Goal: Information Seeking & Learning: Learn about a topic

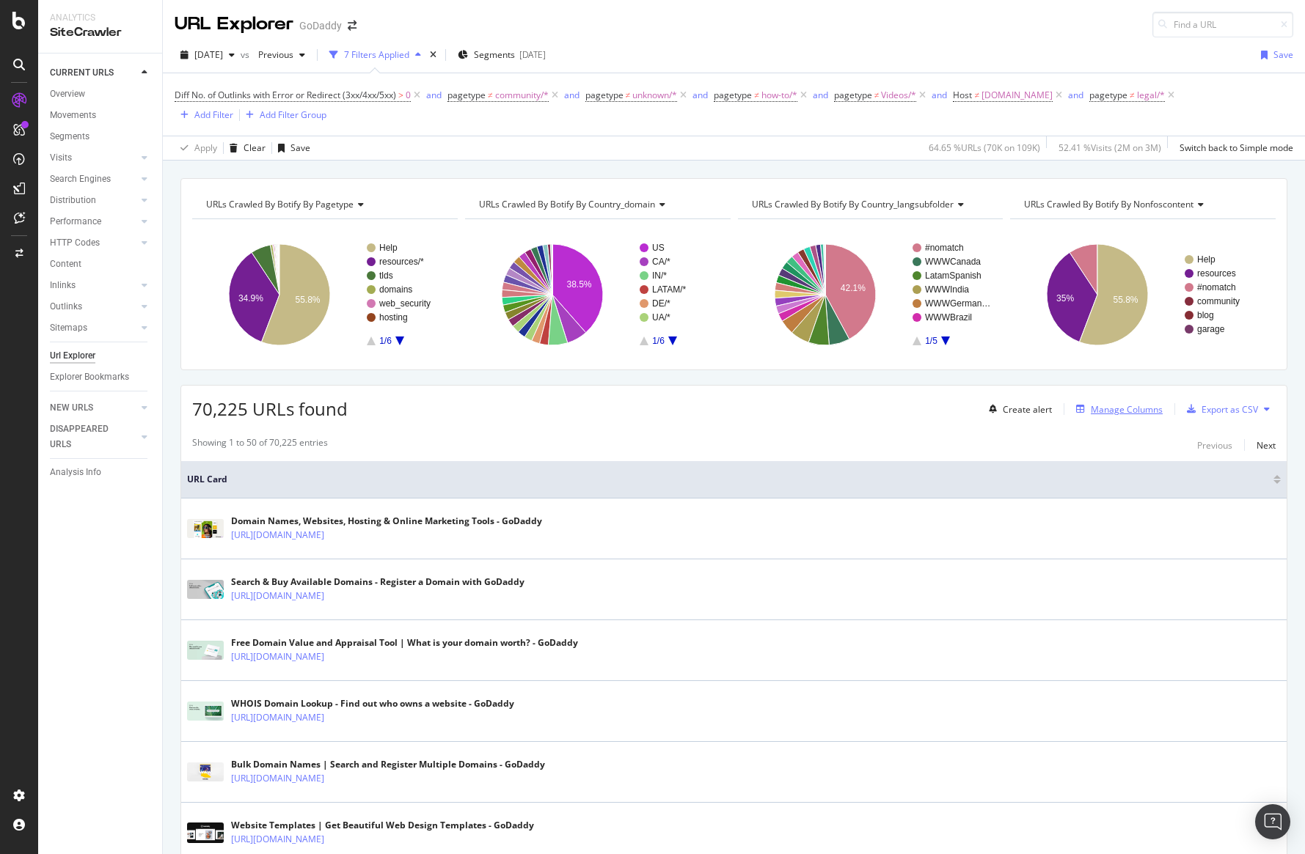
click at [1083, 403] on div "Manage Columns" at bounding box center [1116, 409] width 92 height 16
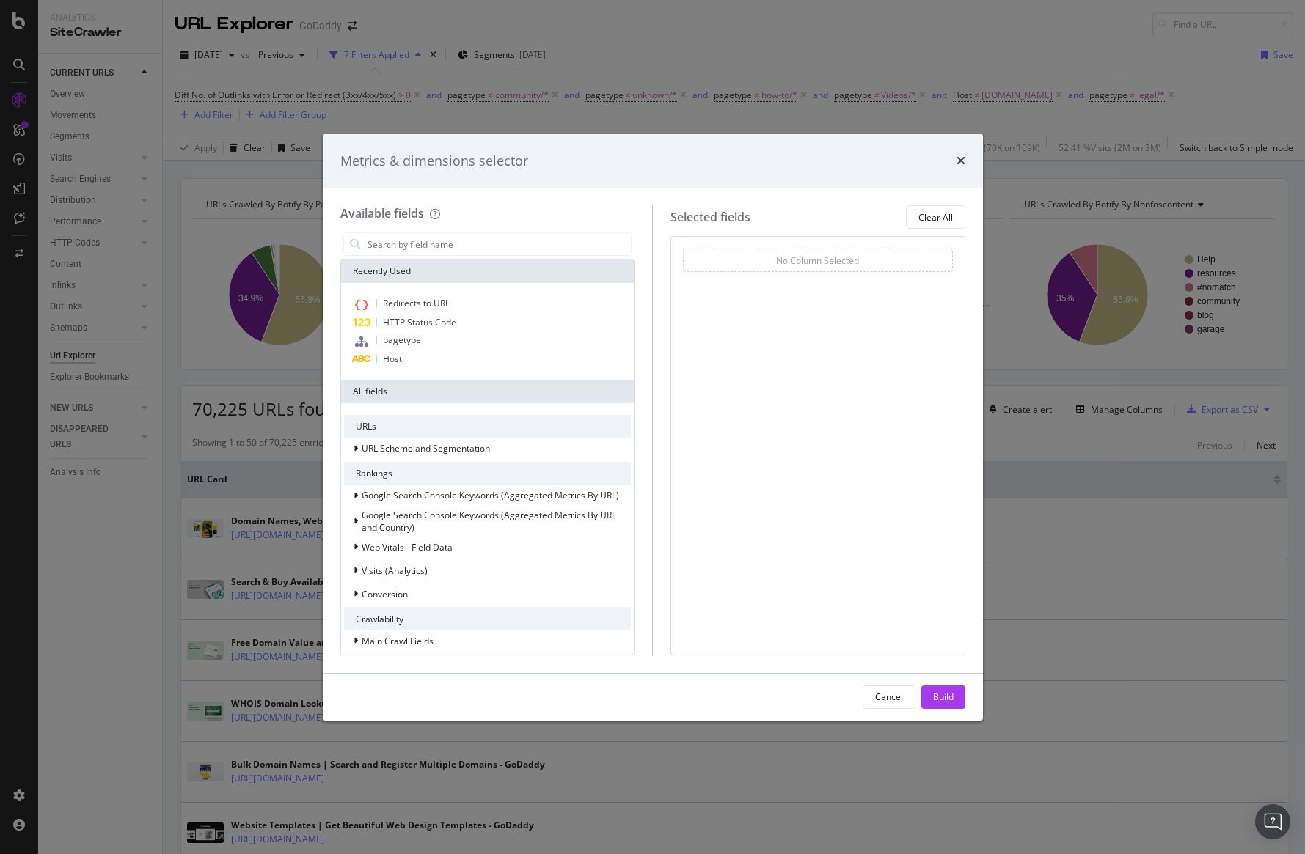
click at [954, 164] on div "Metrics & dimensions selector" at bounding box center [652, 161] width 625 height 19
click at [956, 161] on icon "times" at bounding box center [960, 161] width 9 height 12
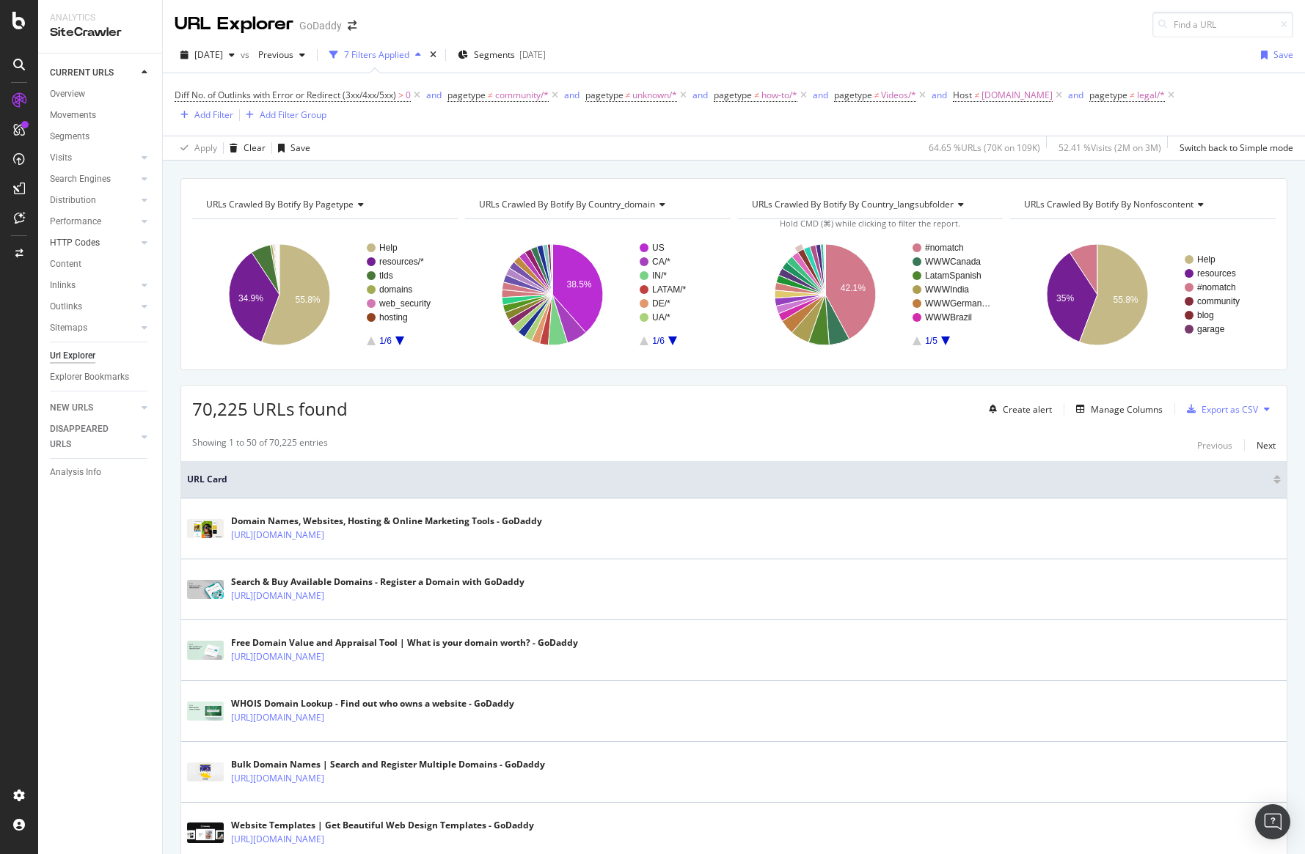
click at [107, 240] on link "HTTP Codes" at bounding box center [93, 242] width 87 height 15
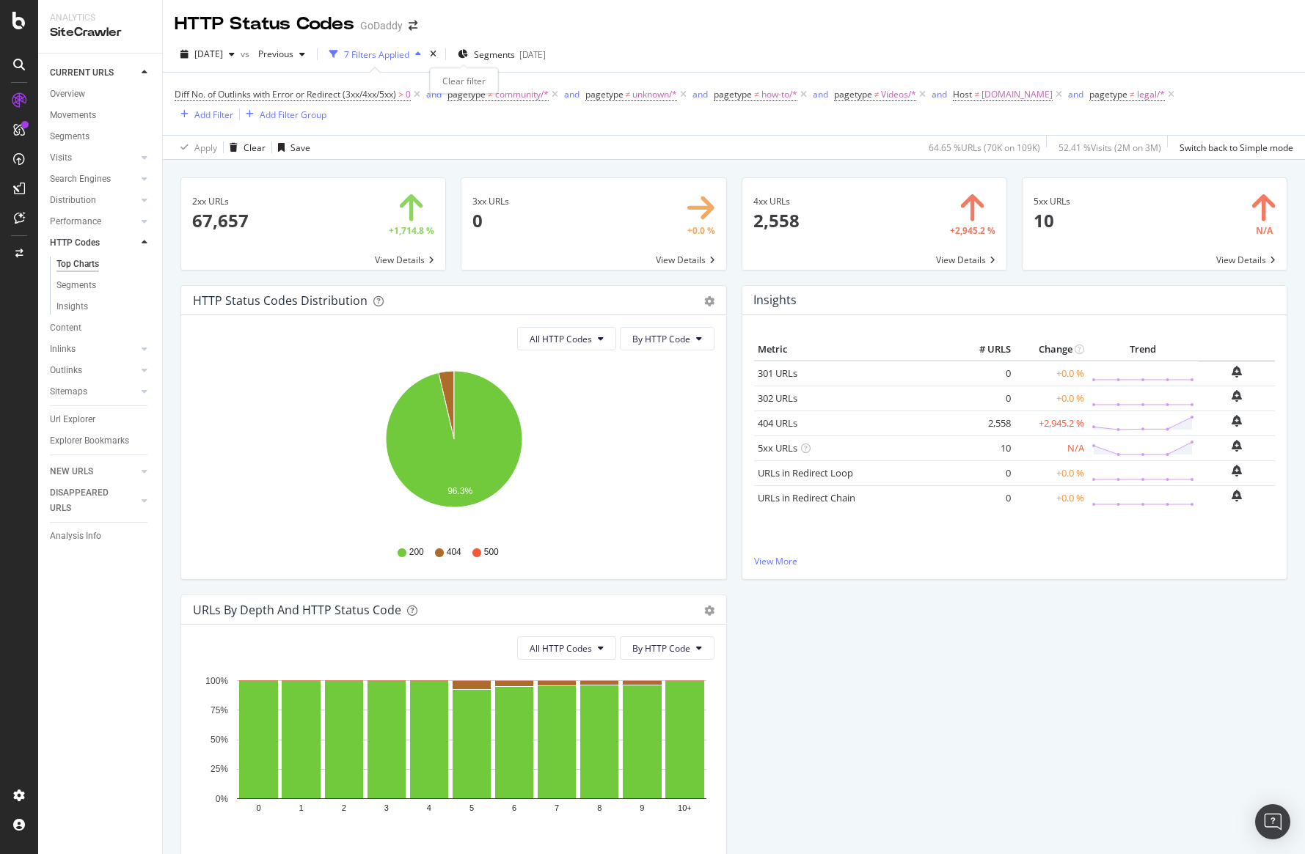
drag, startPoint x: 462, startPoint y: 54, endPoint x: 464, endPoint y: 98, distance: 43.3
click at [436, 55] on icon "times" at bounding box center [433, 54] width 7 height 9
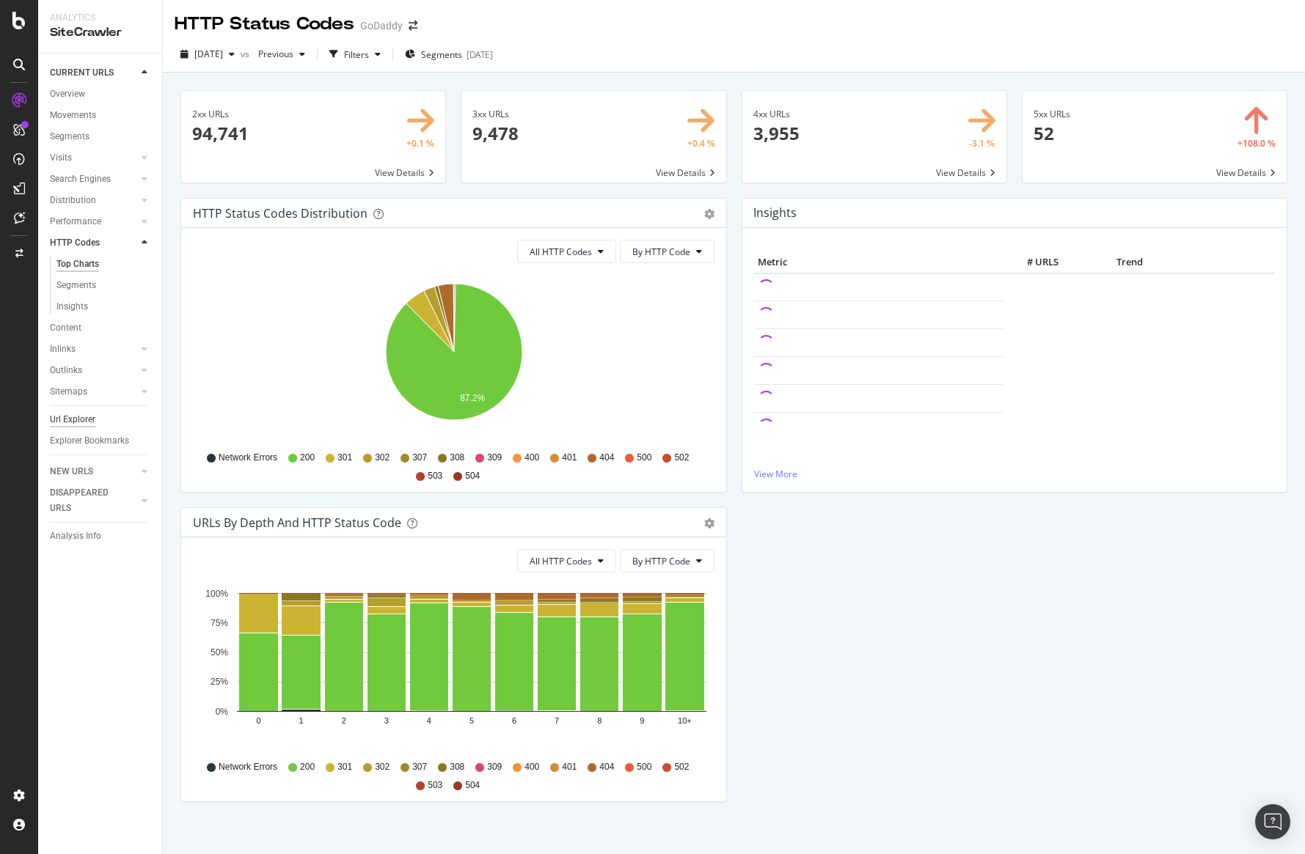
click at [94, 418] on div "Url Explorer" at bounding box center [72, 419] width 45 height 15
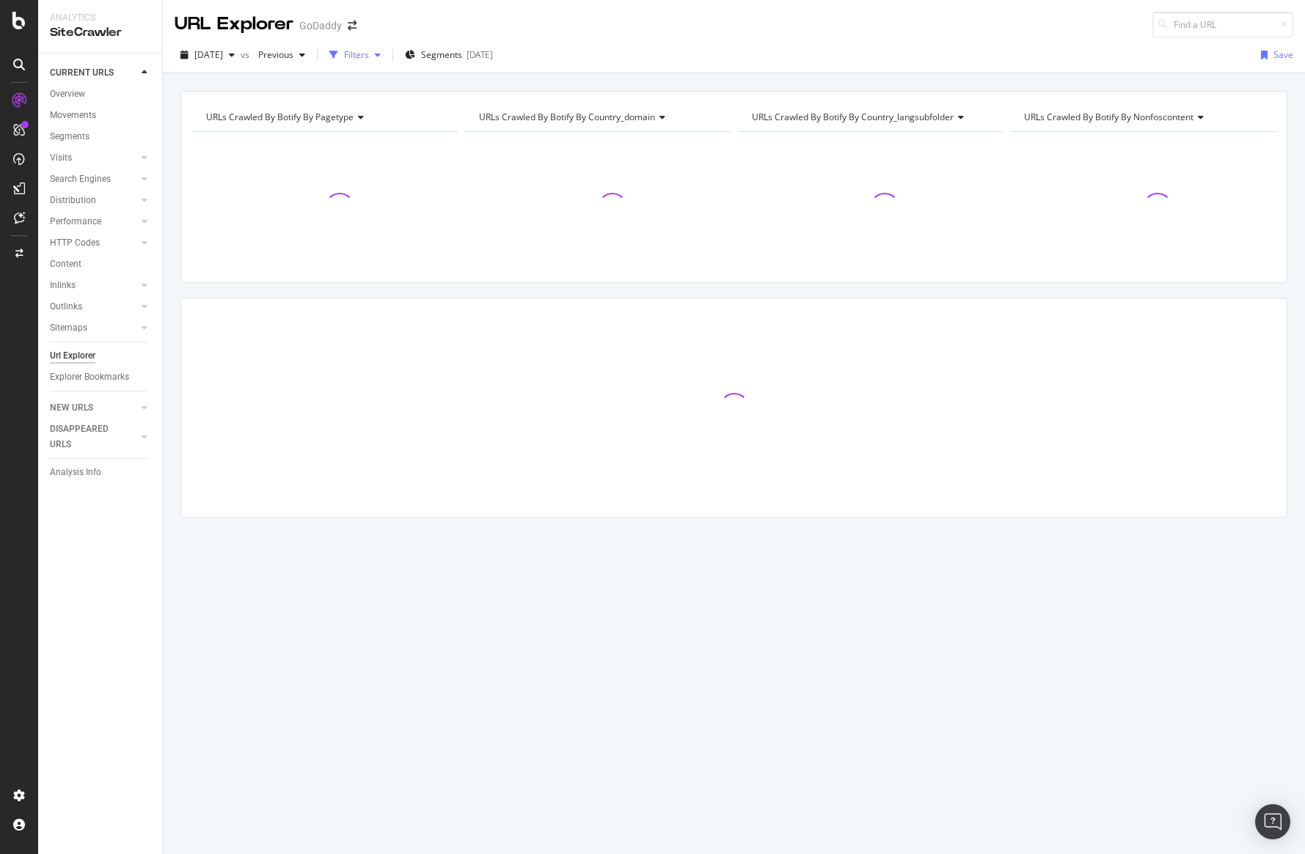
click at [387, 65] on div "Filters" at bounding box center [354, 55] width 63 height 22
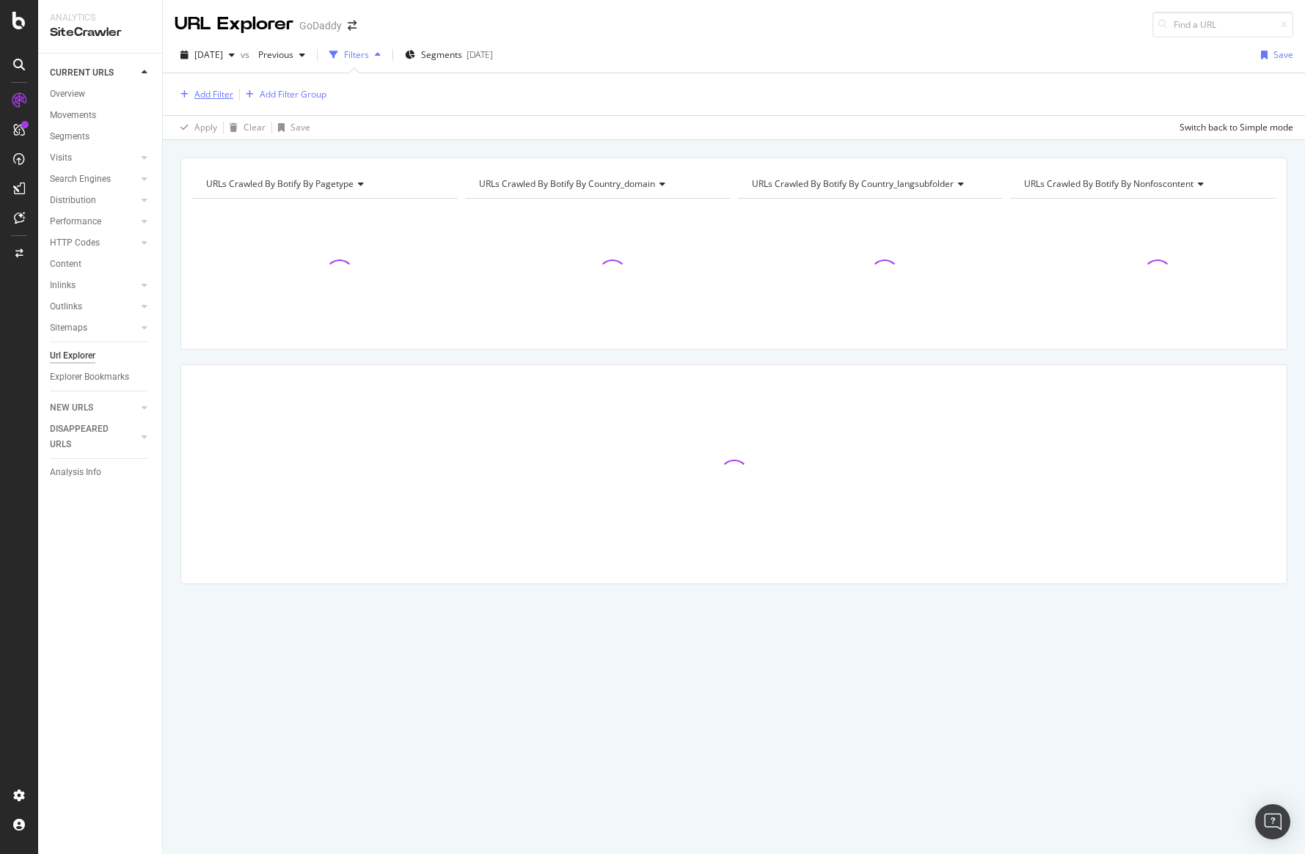
drag, startPoint x: 235, startPoint y: 90, endPoint x: 220, endPoint y: 92, distance: 14.7
click at [235, 91] on div "Add Filter Add Filter Group" at bounding box center [251, 95] width 152 height 18
click at [214, 92] on div "Add Filter" at bounding box center [213, 94] width 39 height 12
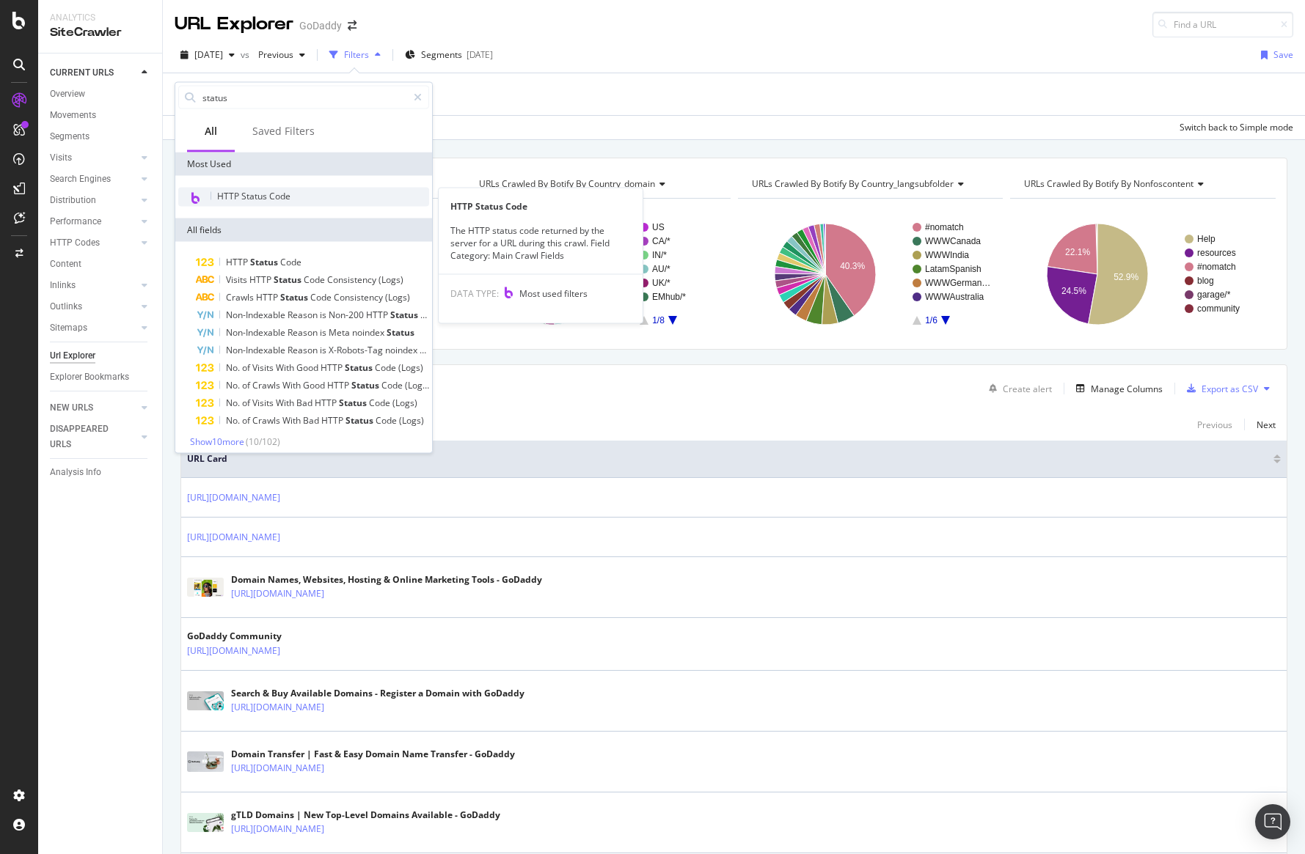
type input "status"
click at [220, 194] on span "HTTP Status Code" at bounding box center [253, 196] width 73 height 12
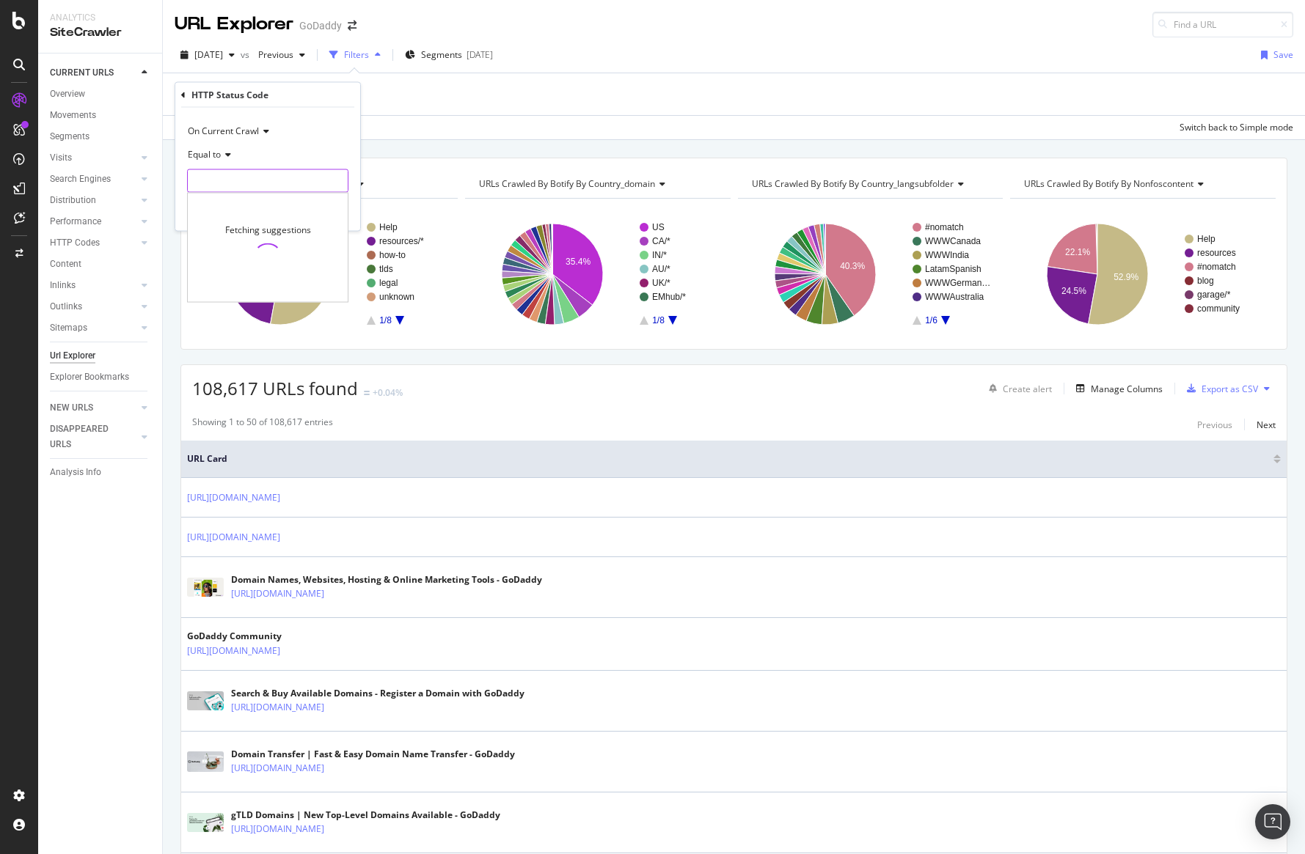
click at [257, 177] on input "number" at bounding box center [267, 180] width 161 height 23
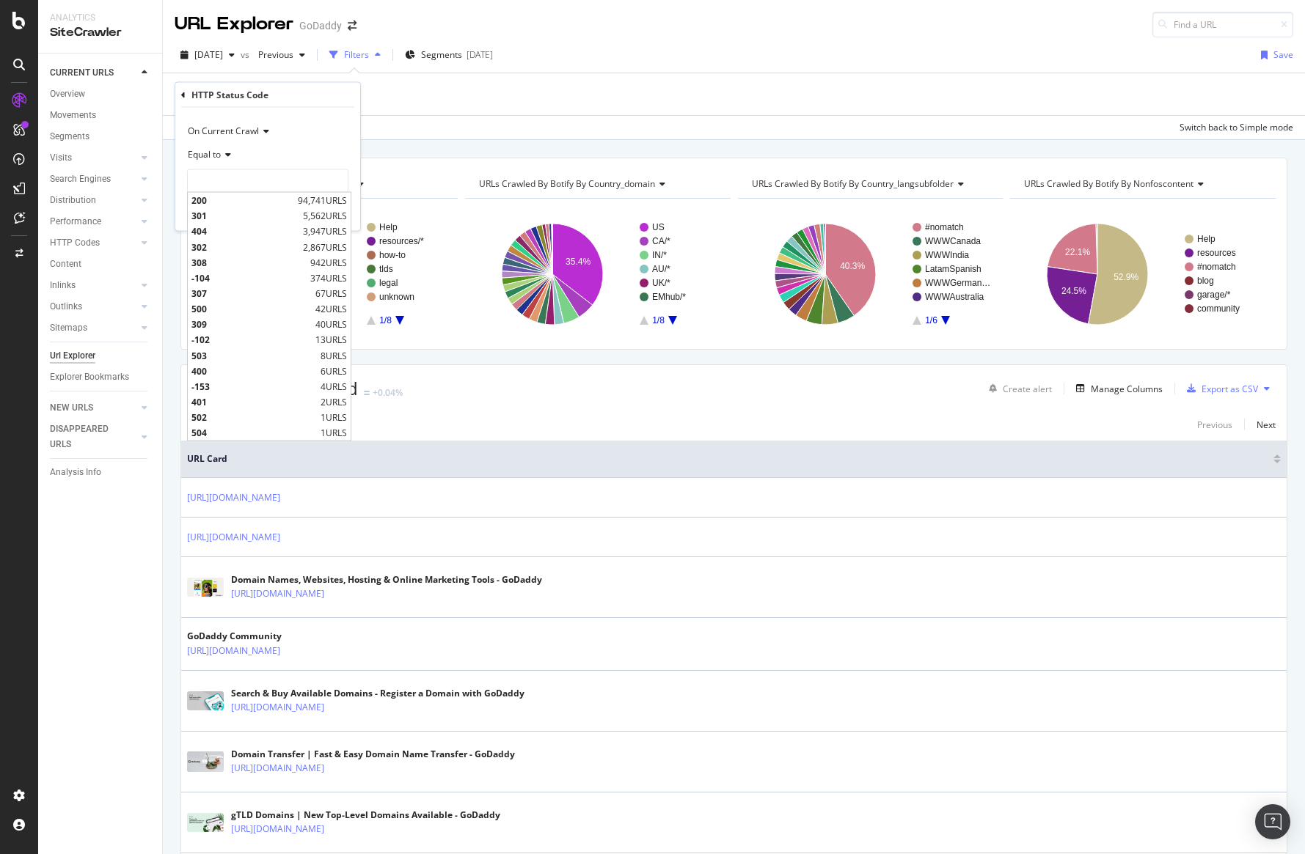
click at [260, 132] on icon at bounding box center [264, 131] width 10 height 9
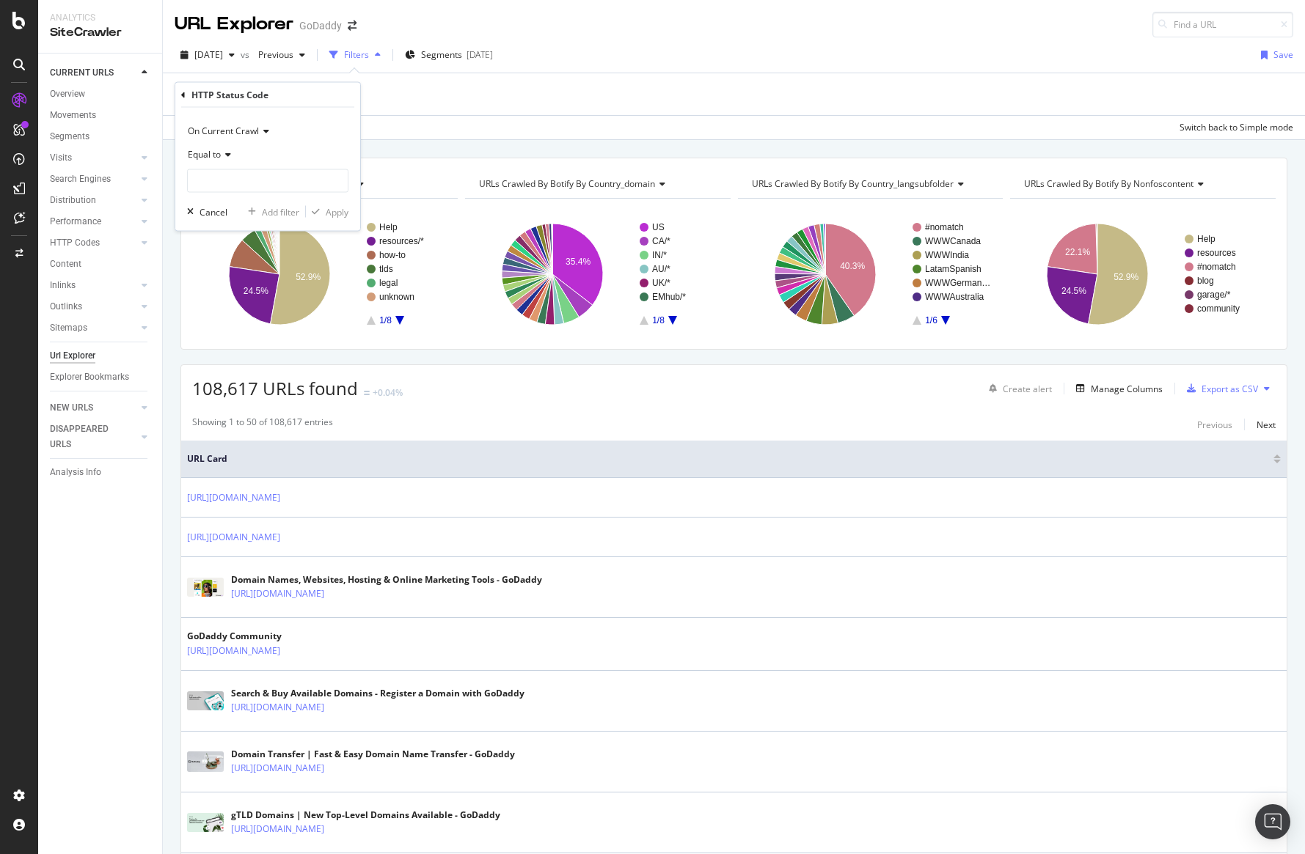
click at [190, 95] on div "HTTP Status Code" at bounding box center [267, 95] width 173 height 25
click at [186, 95] on div "HTTP Status Code" at bounding box center [267, 95] width 173 height 25
click at [183, 95] on icon at bounding box center [183, 94] width 4 height 9
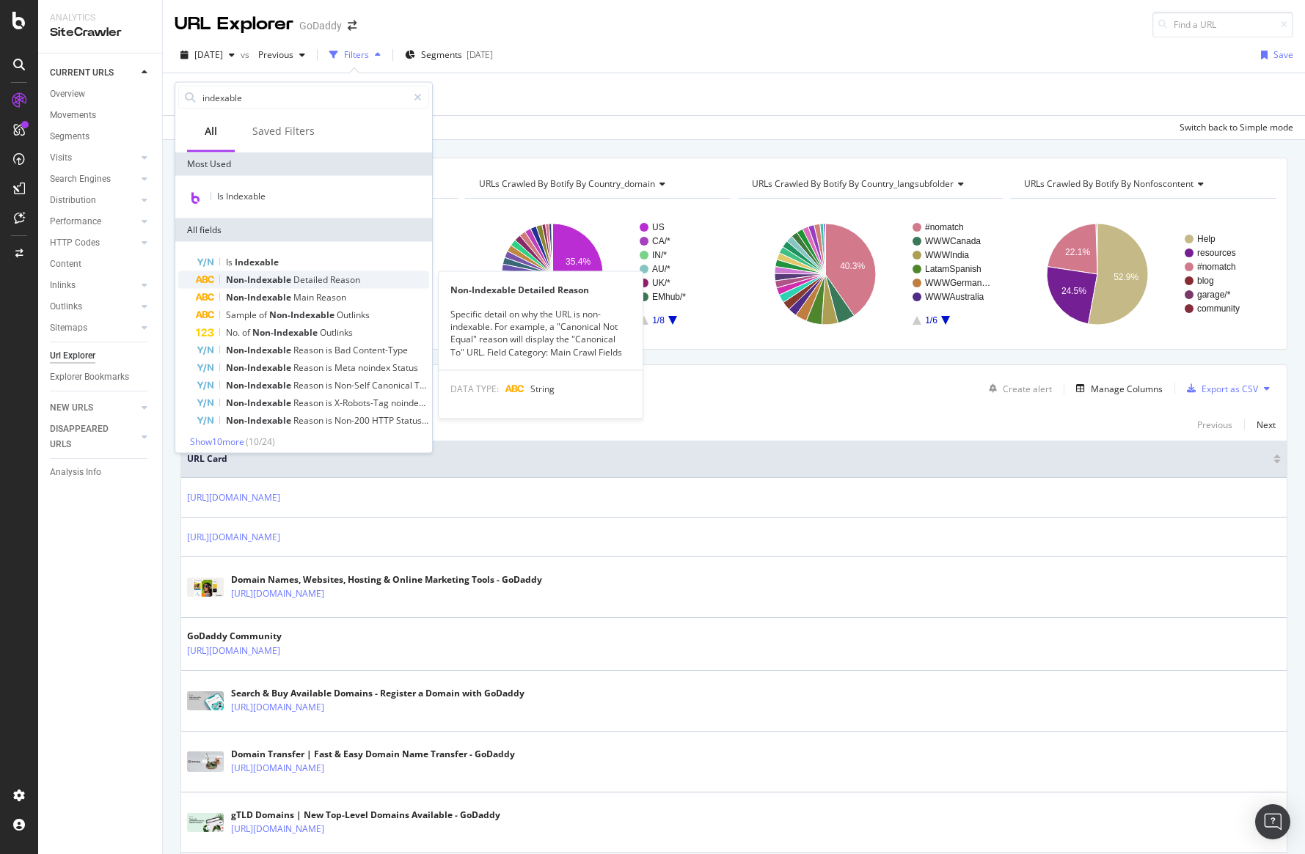
scroll to position [4, 0]
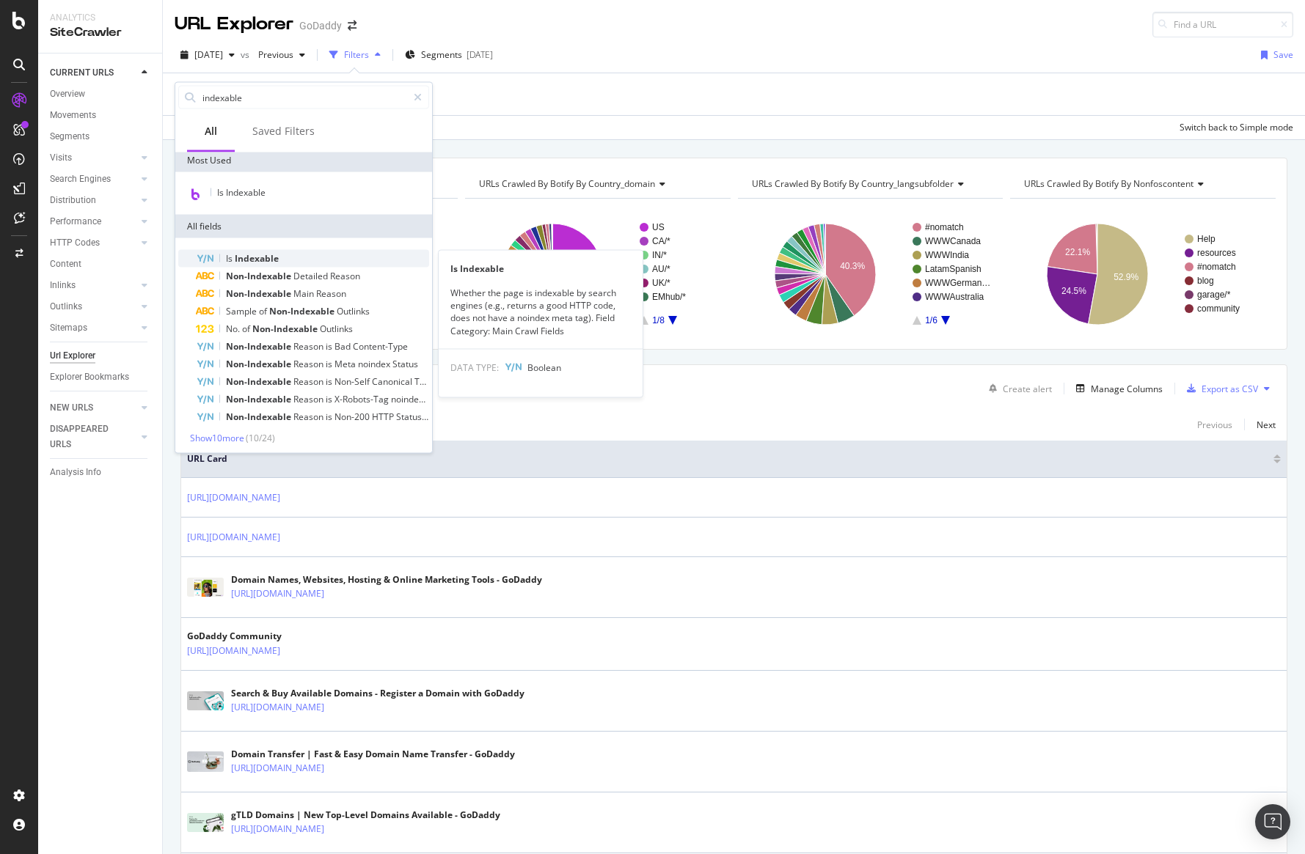
type input "indexable"
click at [310, 260] on div "Is Indexable" at bounding box center [312, 259] width 233 height 18
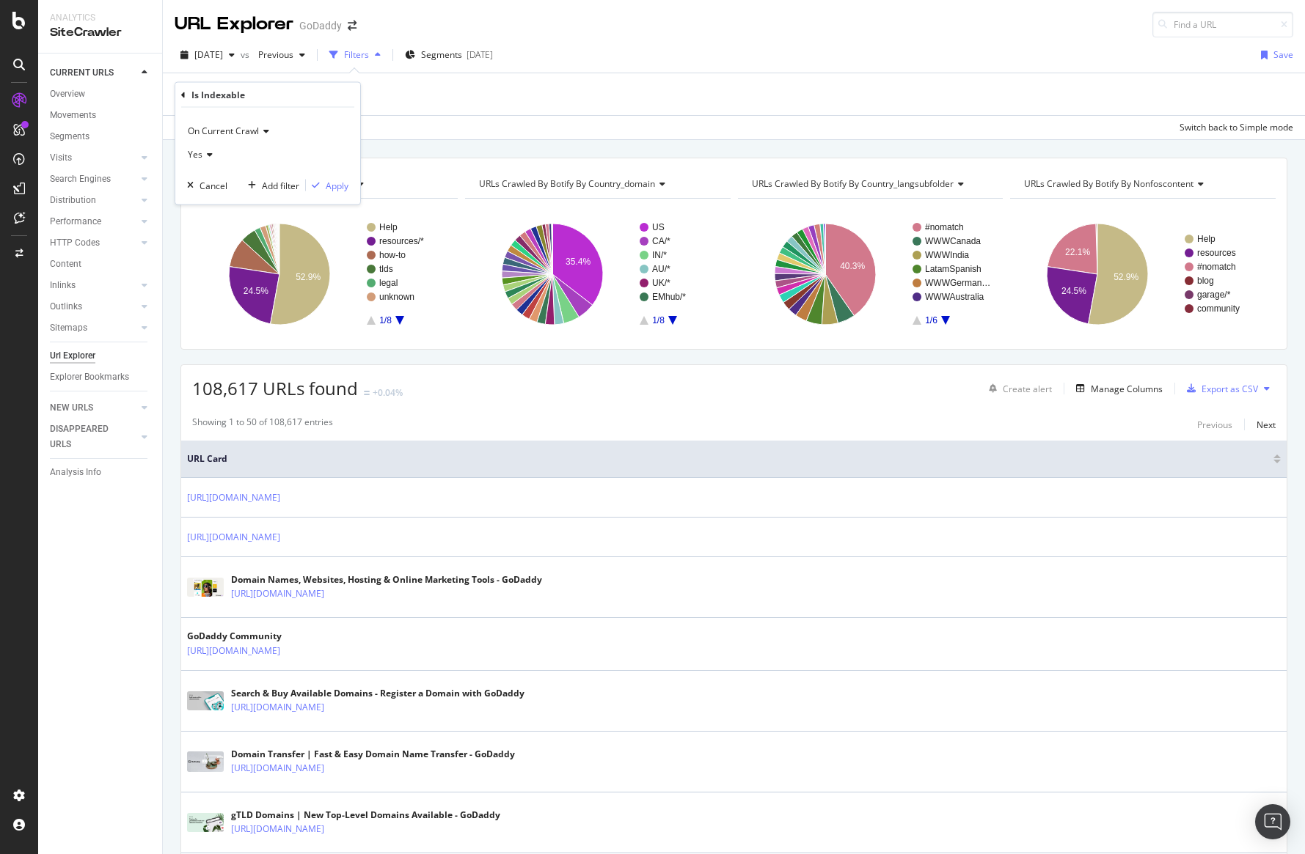
click at [201, 150] on span "Yes" at bounding box center [195, 154] width 15 height 12
click at [201, 202] on span "No" at bounding box center [200, 203] width 12 height 12
click at [338, 183] on div "Apply" at bounding box center [337, 185] width 23 height 12
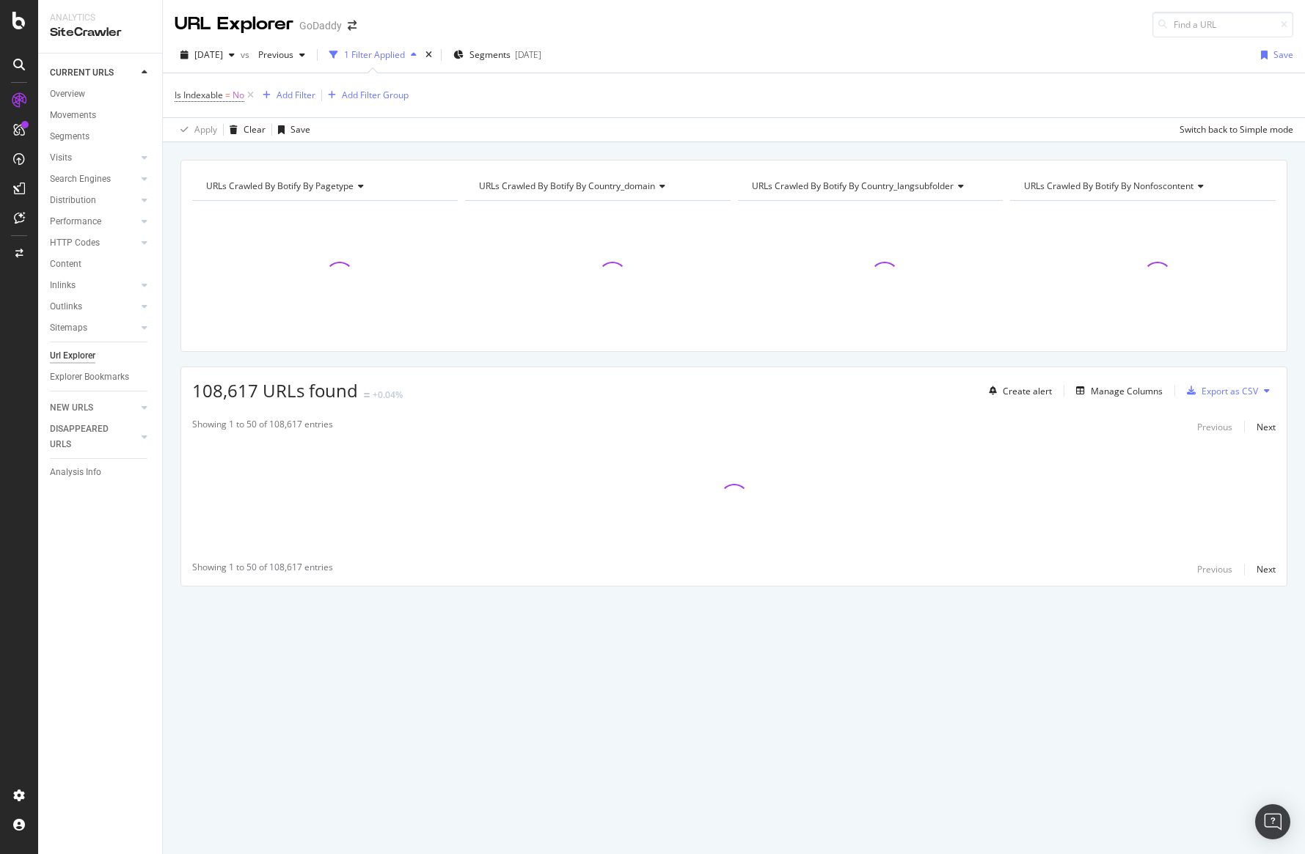
click at [1044, 177] on div "URLs Crawled By Botify By nonfoscontent" at bounding box center [1141, 186] width 241 height 23
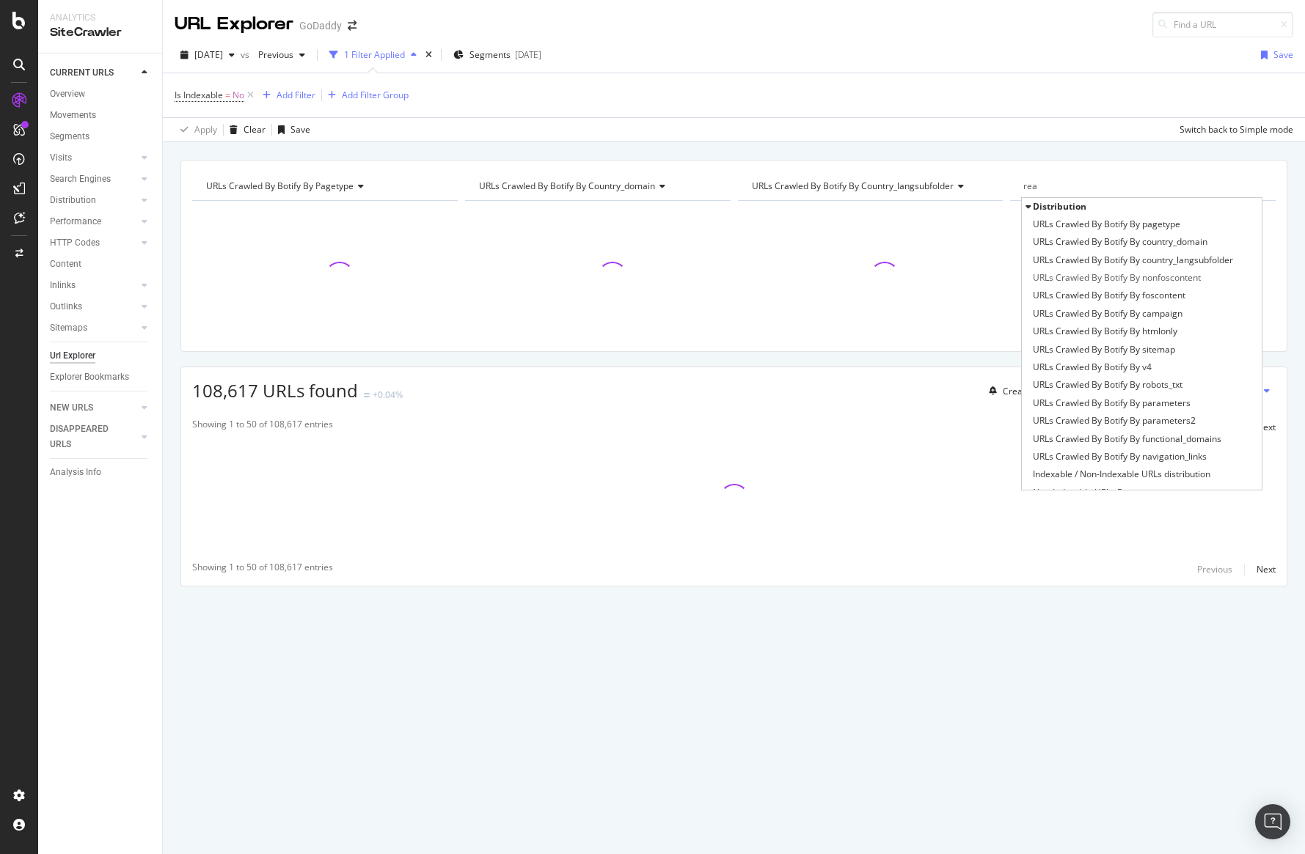
type input "reas"
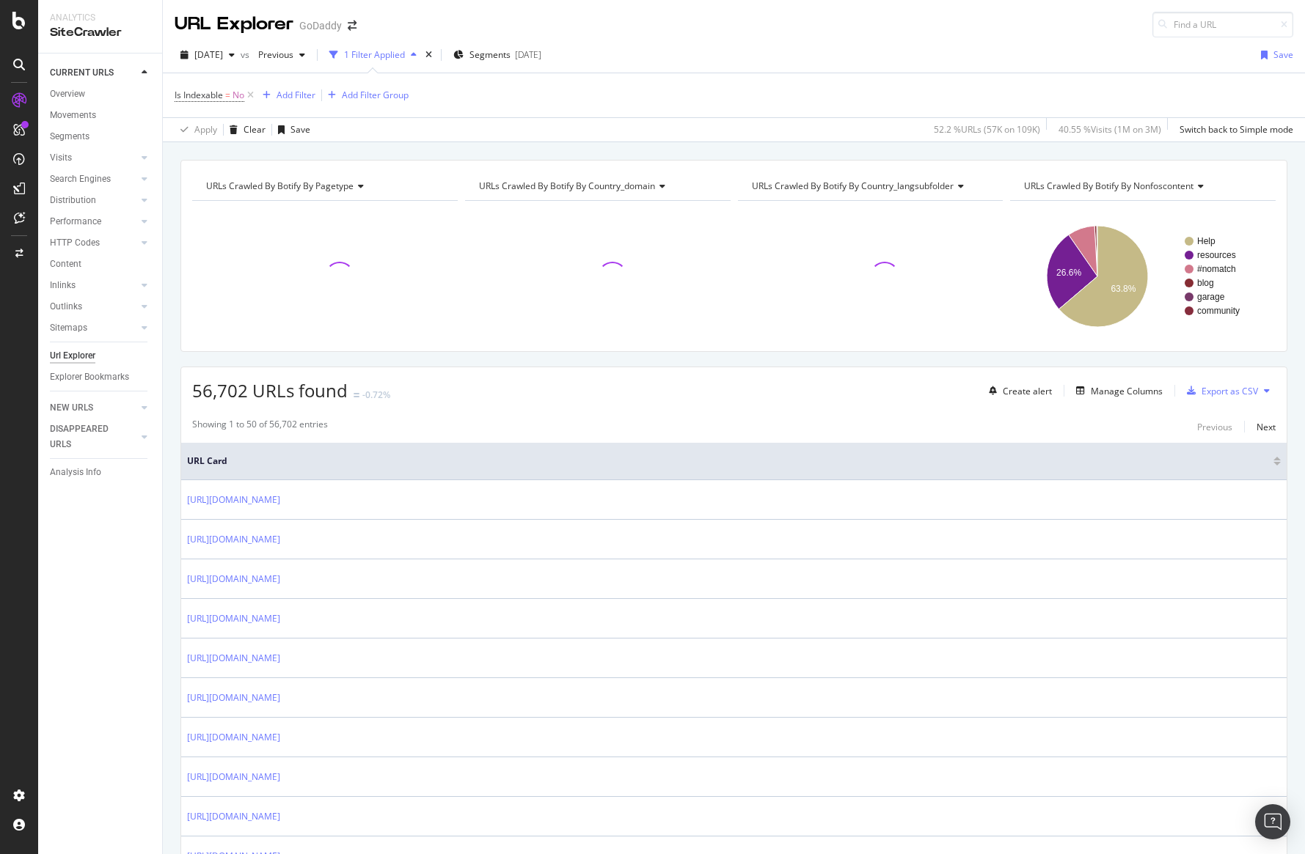
click at [1090, 173] on div "URLs Crawled By Botify By nonfoscontent Chart (by Value) Table Expand Export as…" at bounding box center [1143, 186] width 266 height 29
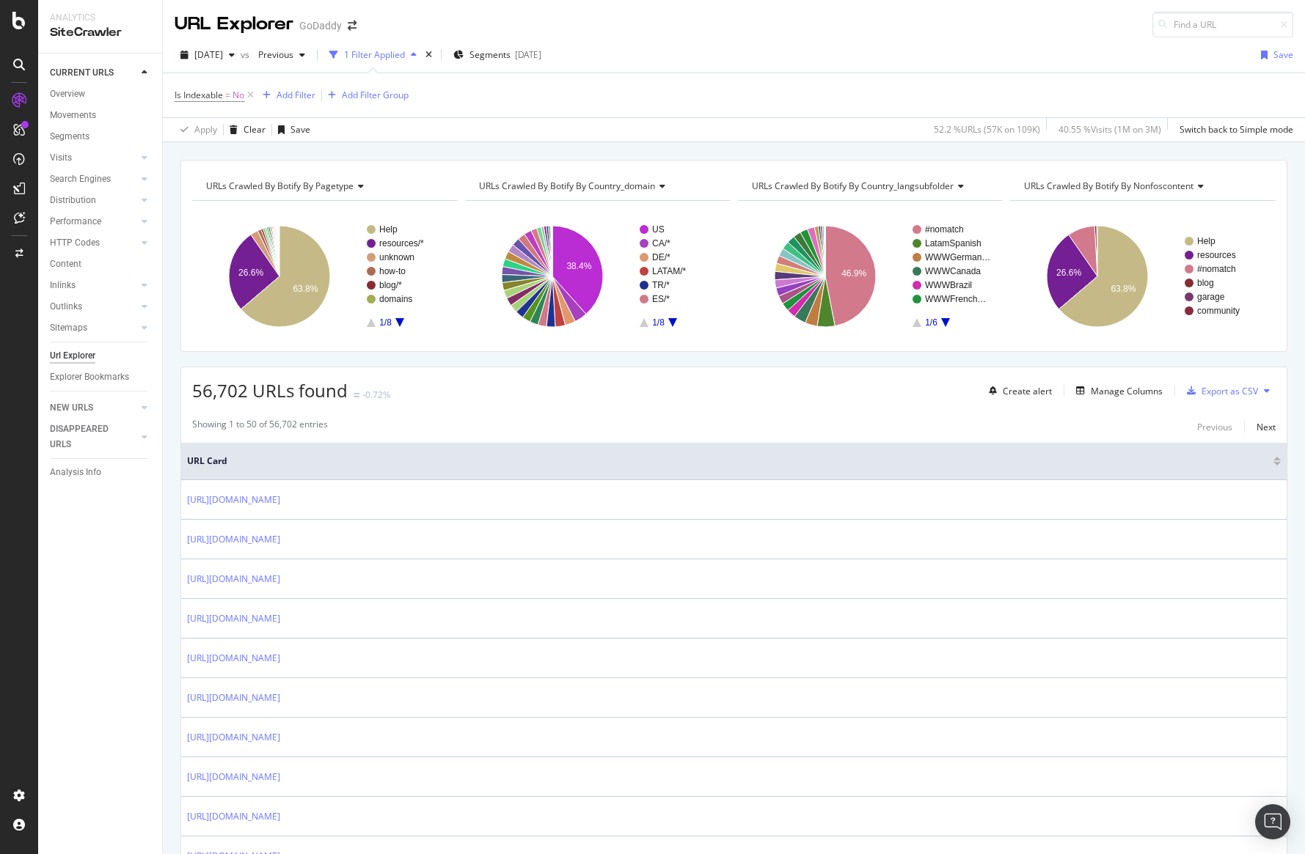
click at [1088, 190] on span "URLs Crawled By Botify By nonfoscontent" at bounding box center [1108, 186] width 169 height 12
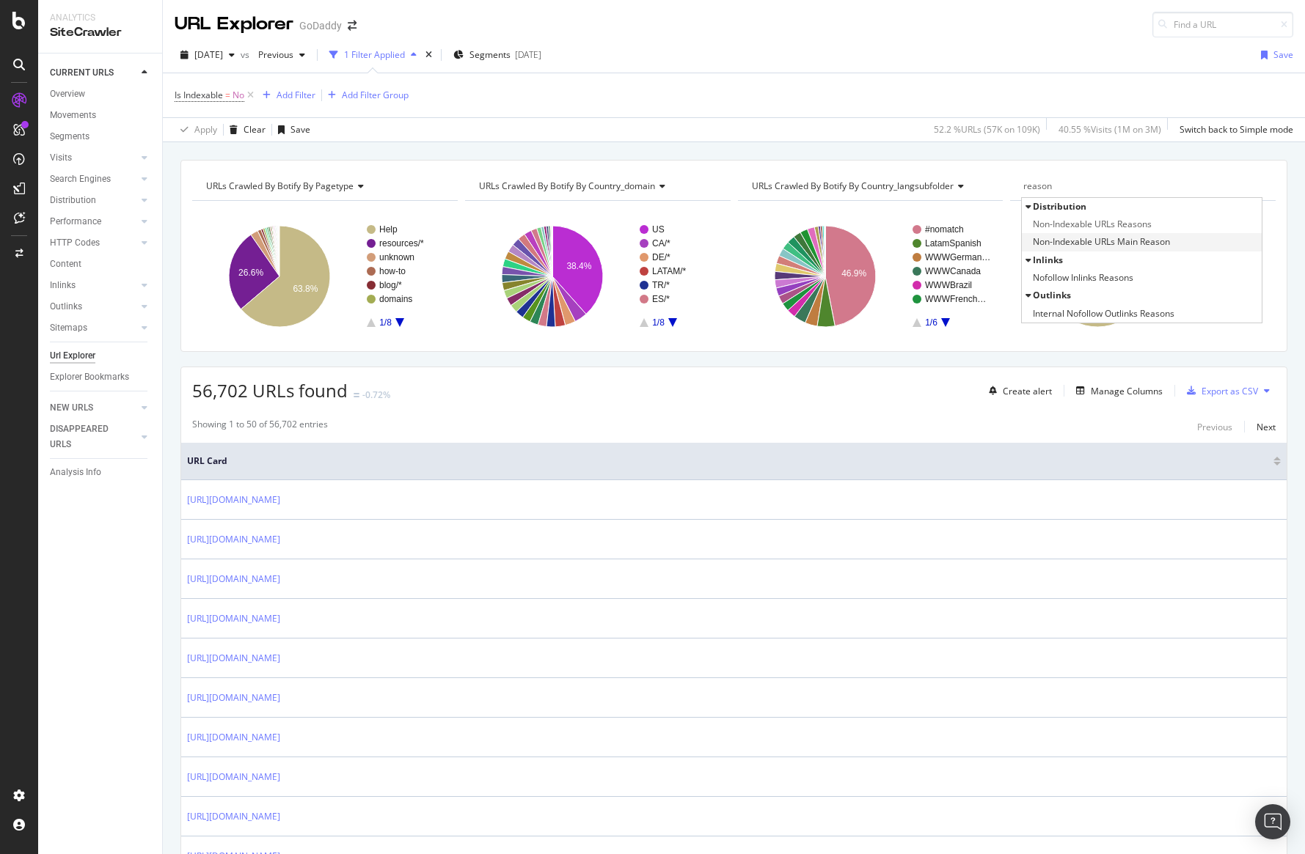
type input "reason"
click at [1081, 238] on span "Non-Indexable URLs Main Reason" at bounding box center [1101, 242] width 137 height 15
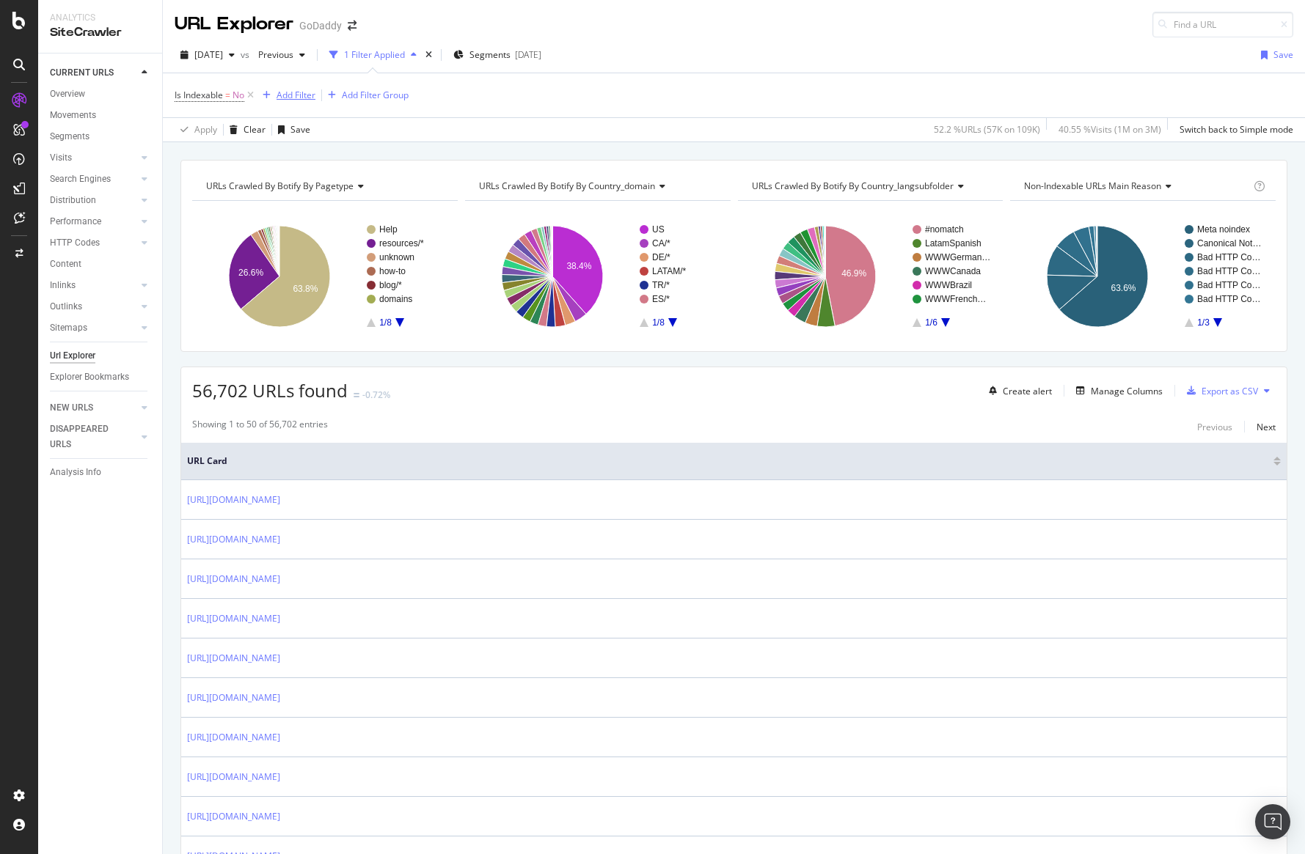
click at [299, 94] on div "Add Filter" at bounding box center [296, 95] width 39 height 12
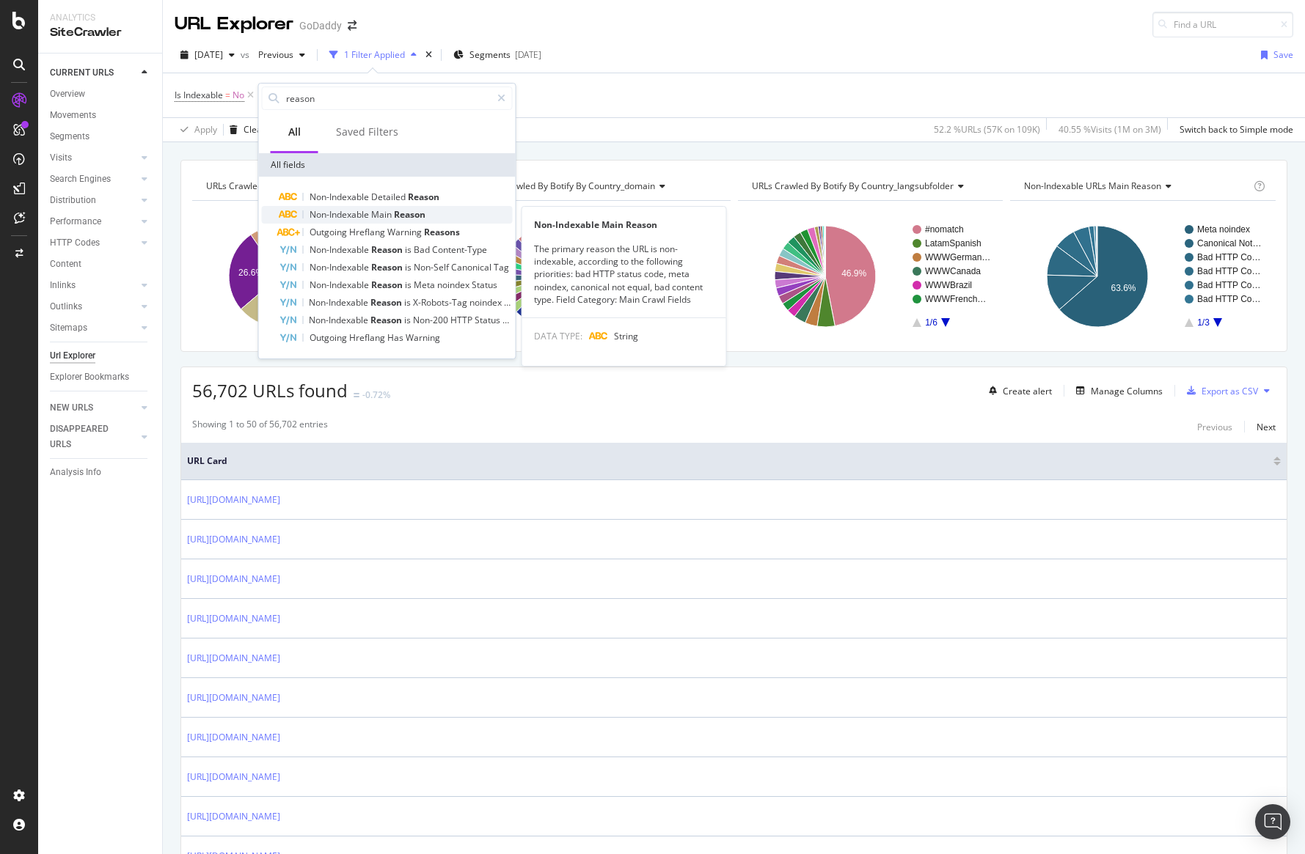
type input "reason"
click at [344, 217] on span "Non-Indexable" at bounding box center [341, 214] width 62 height 12
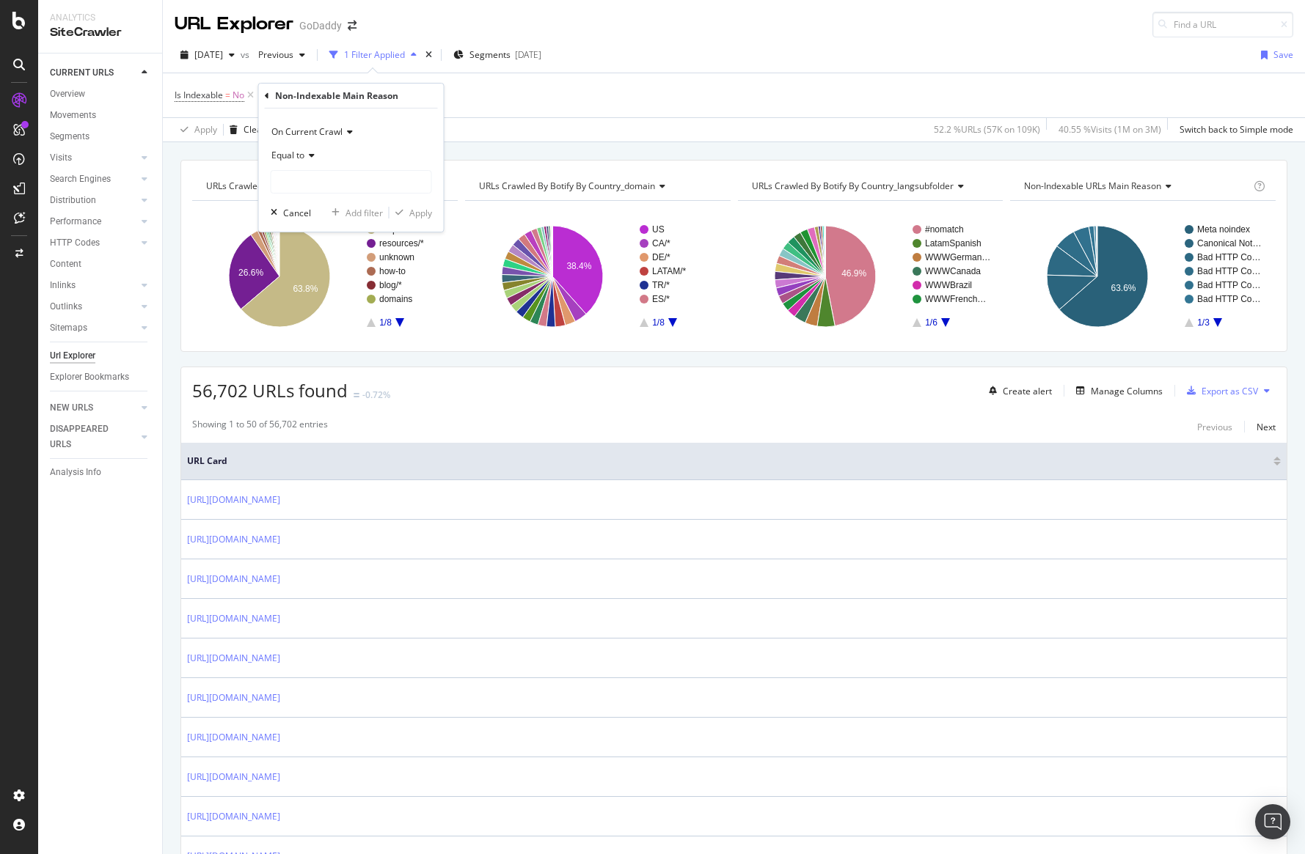
click at [308, 158] on icon at bounding box center [309, 155] width 10 height 9
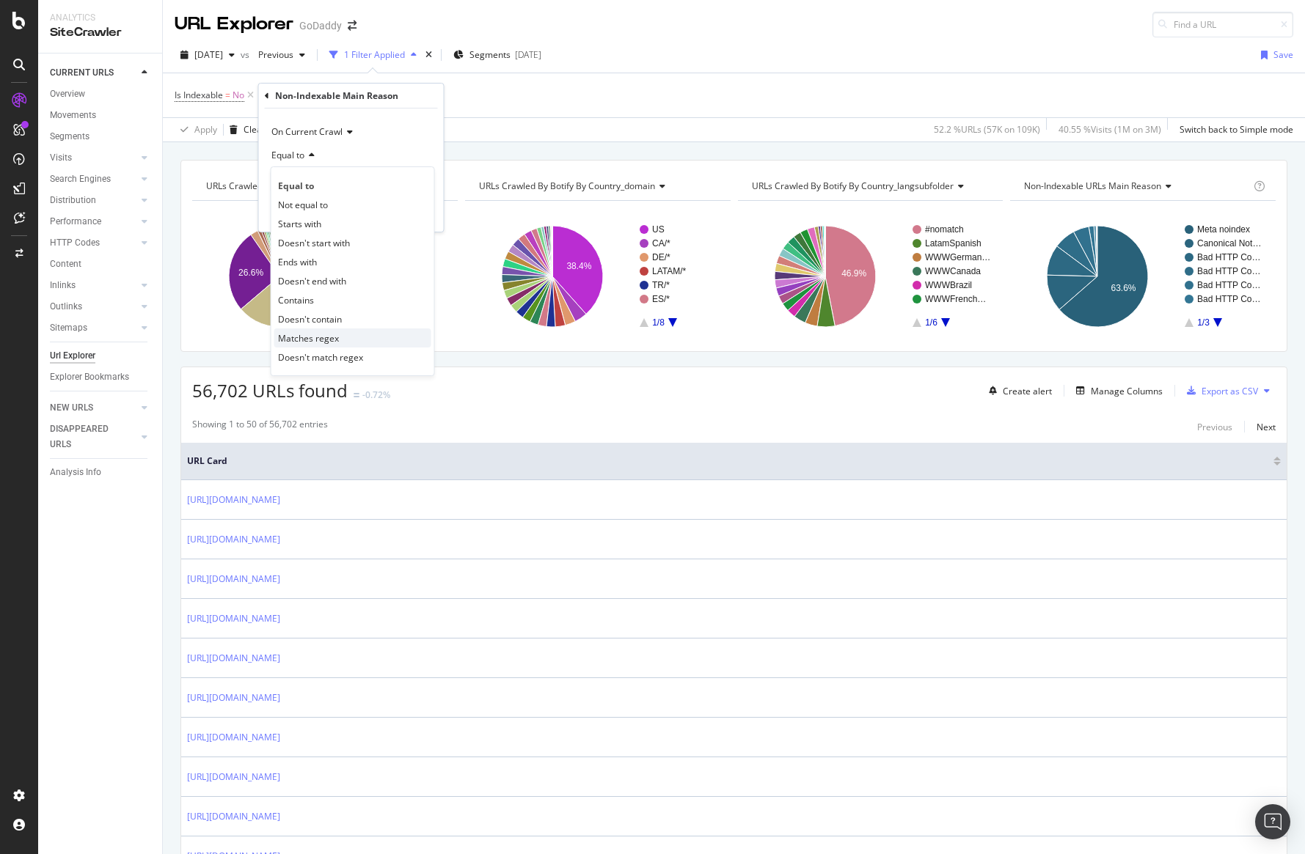
click at [324, 345] on div "Matches regex" at bounding box center [352, 338] width 157 height 19
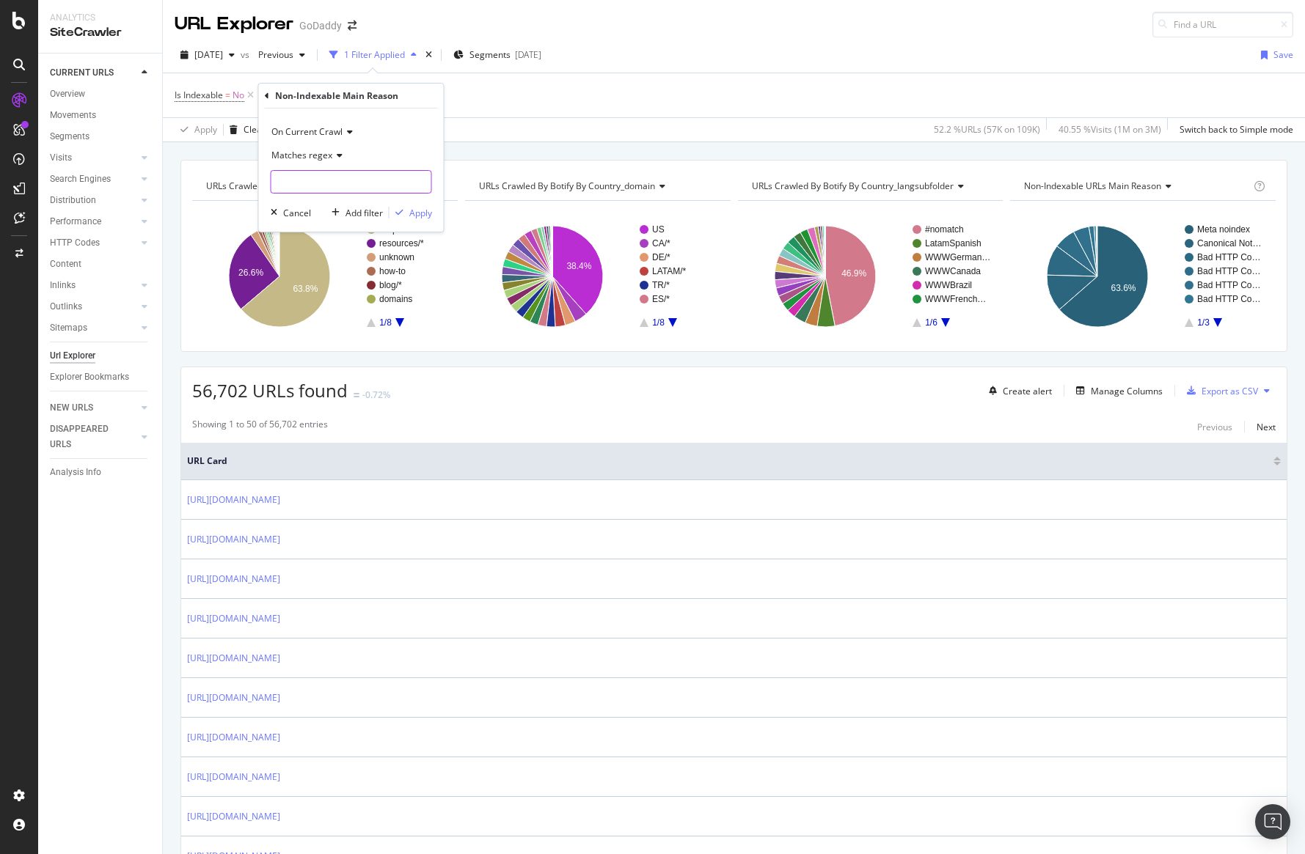
click at [332, 191] on input "text" at bounding box center [351, 181] width 160 height 23
type input "Bad HTTP"
click at [315, 156] on span "Matches regex" at bounding box center [301, 155] width 61 height 12
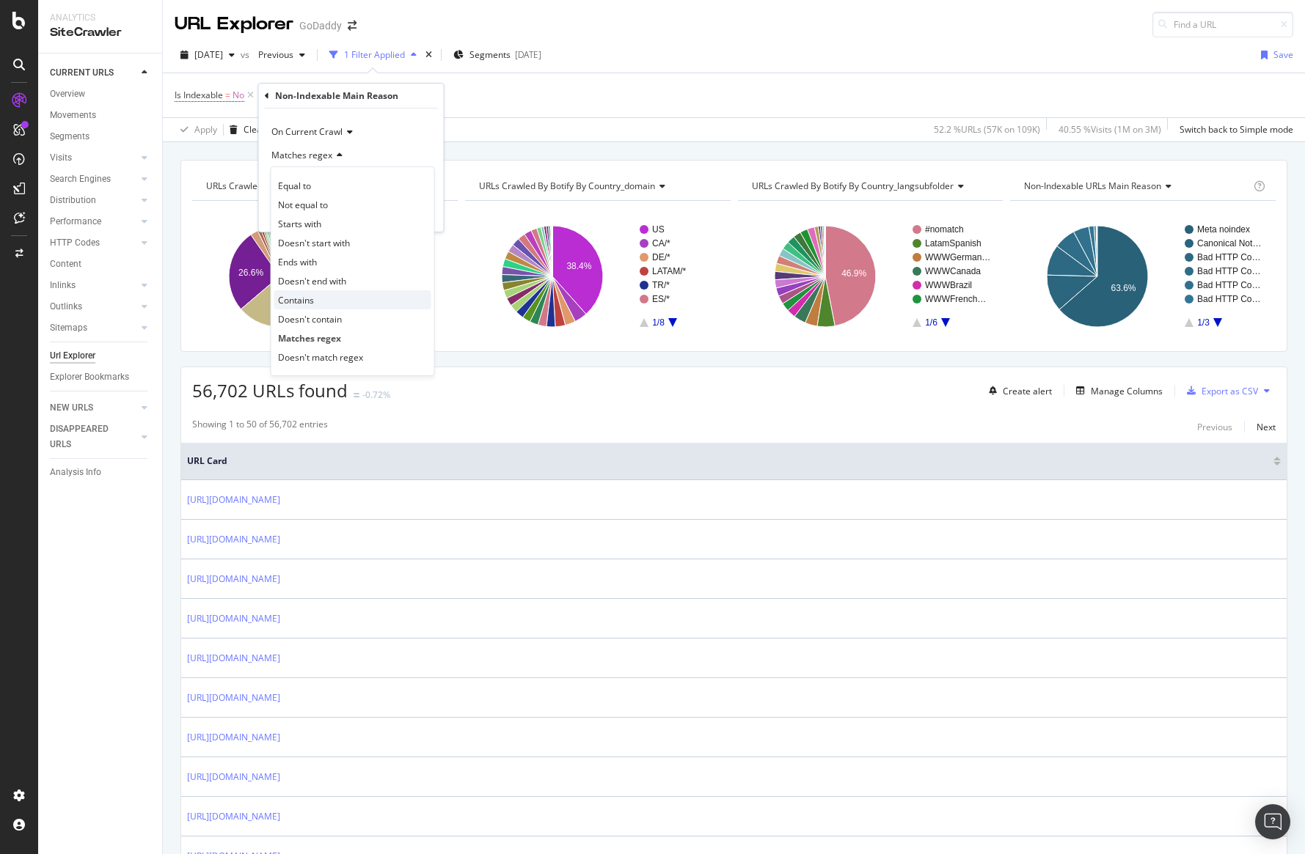
click at [320, 298] on div "Contains" at bounding box center [352, 299] width 157 height 19
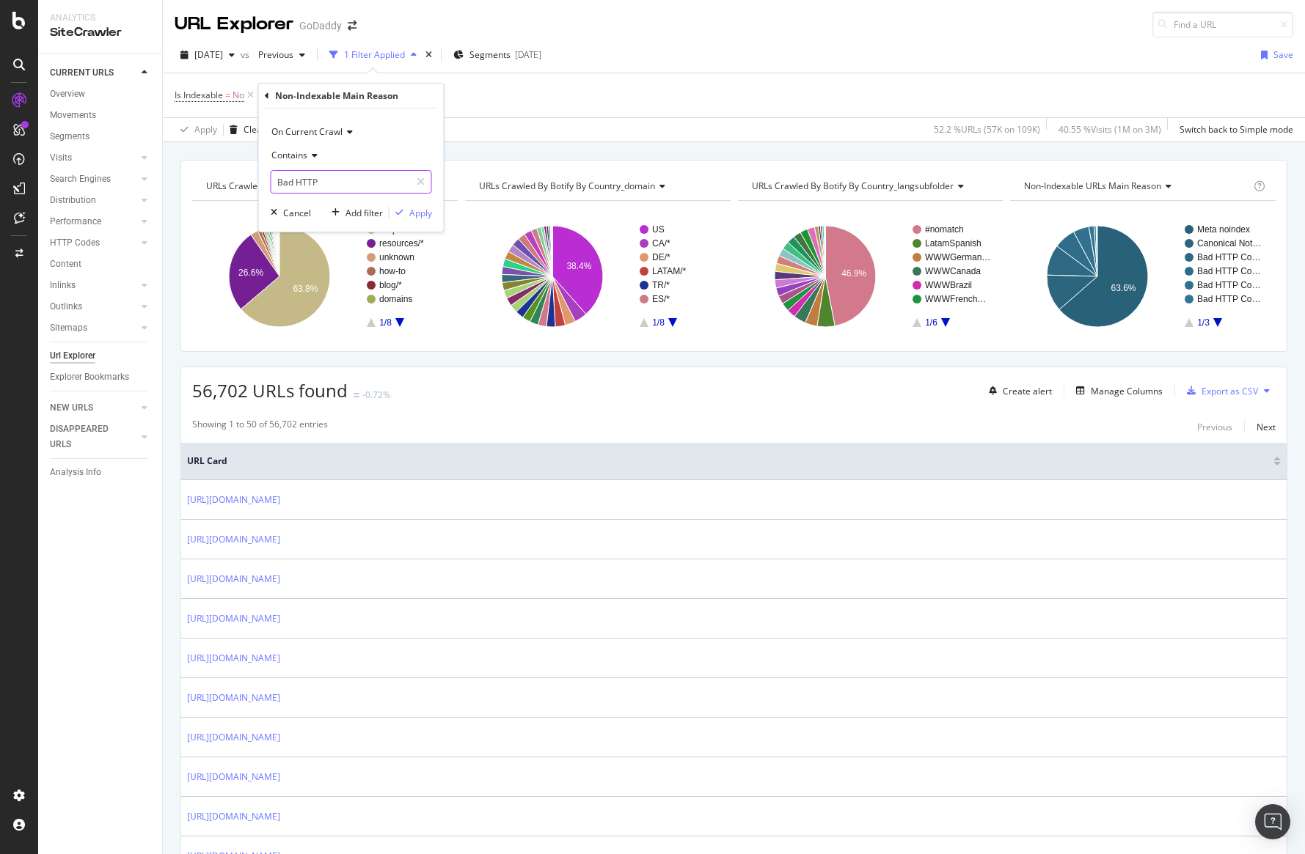
click at [328, 183] on input "Bad HTTP" at bounding box center [340, 181] width 139 height 23
click at [403, 211] on div "button" at bounding box center [399, 212] width 20 height 9
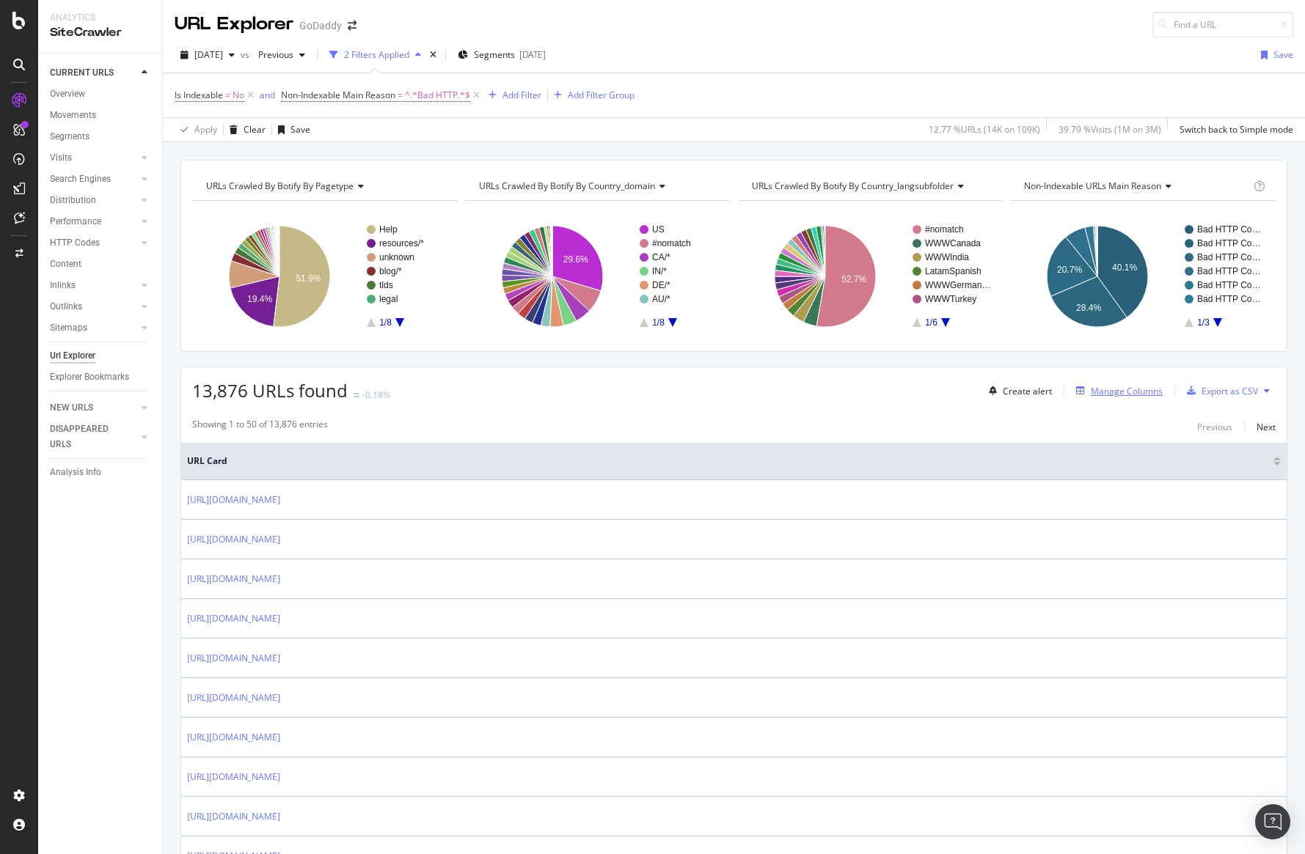
click at [1118, 389] on div "Manage Columns" at bounding box center [1127, 391] width 72 height 12
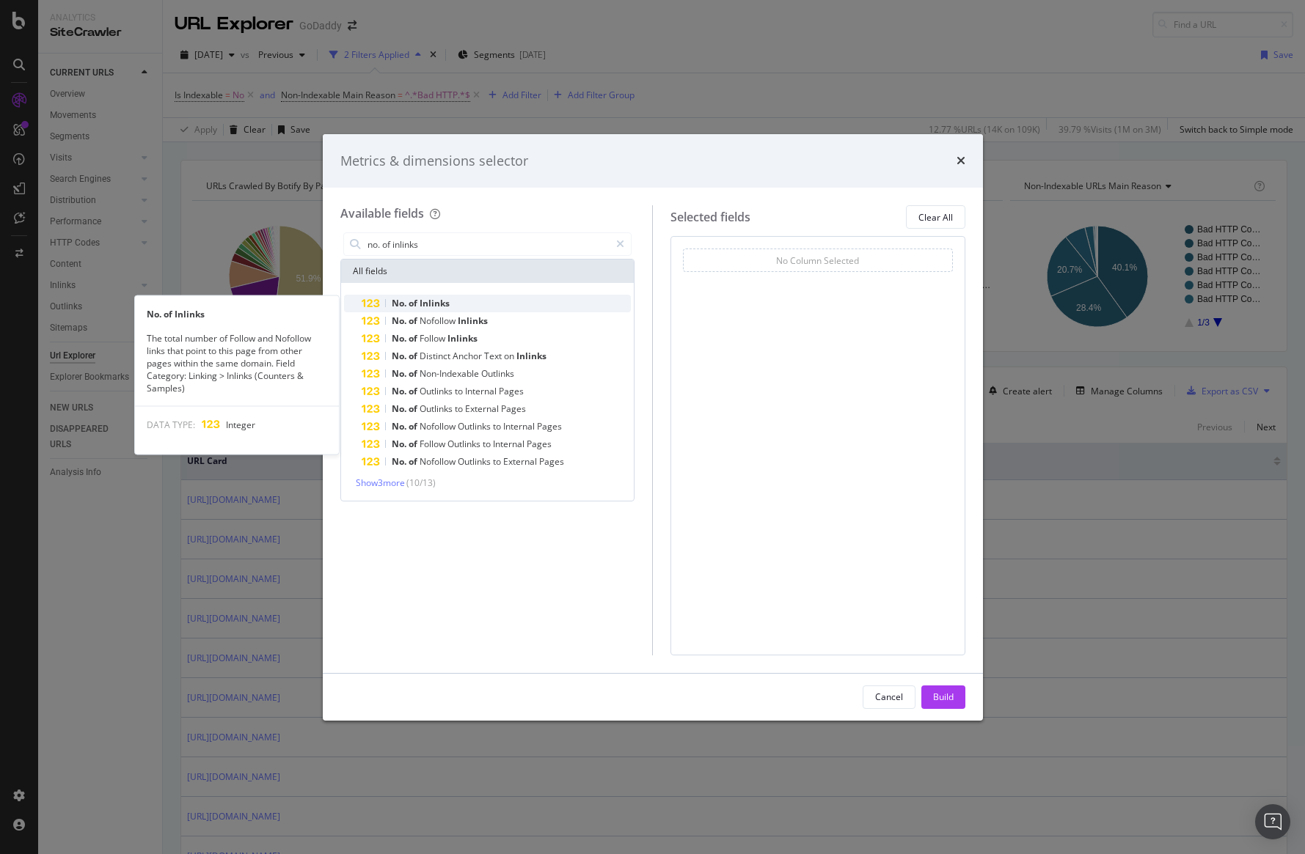
type input "no. of inlinks"
click at [520, 296] on div "No. of Inlinks" at bounding box center [497, 304] width 270 height 18
click at [520, 297] on div "No. of Inlinks" at bounding box center [497, 304] width 270 height 18
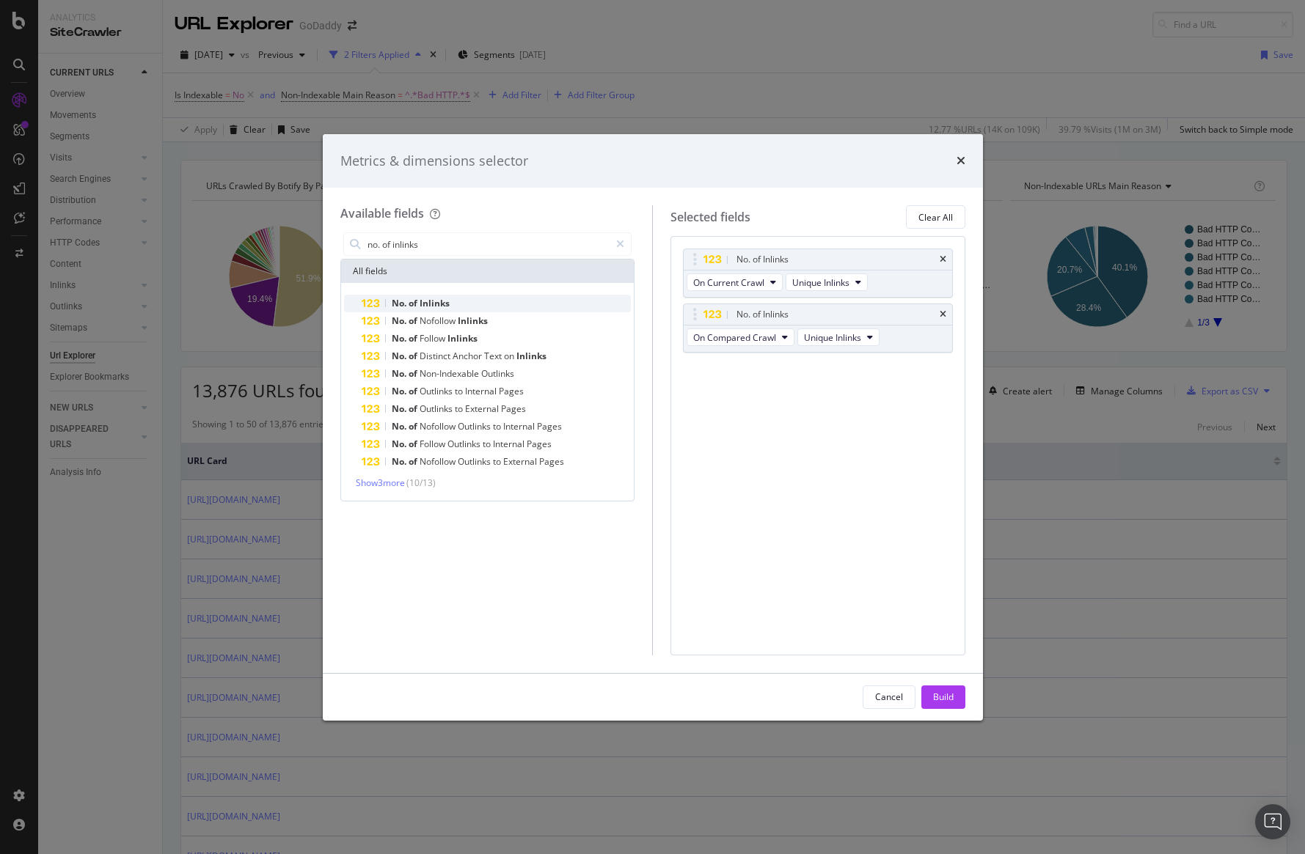
click at [432, 298] on span "Inlinks" at bounding box center [435, 303] width 30 height 12
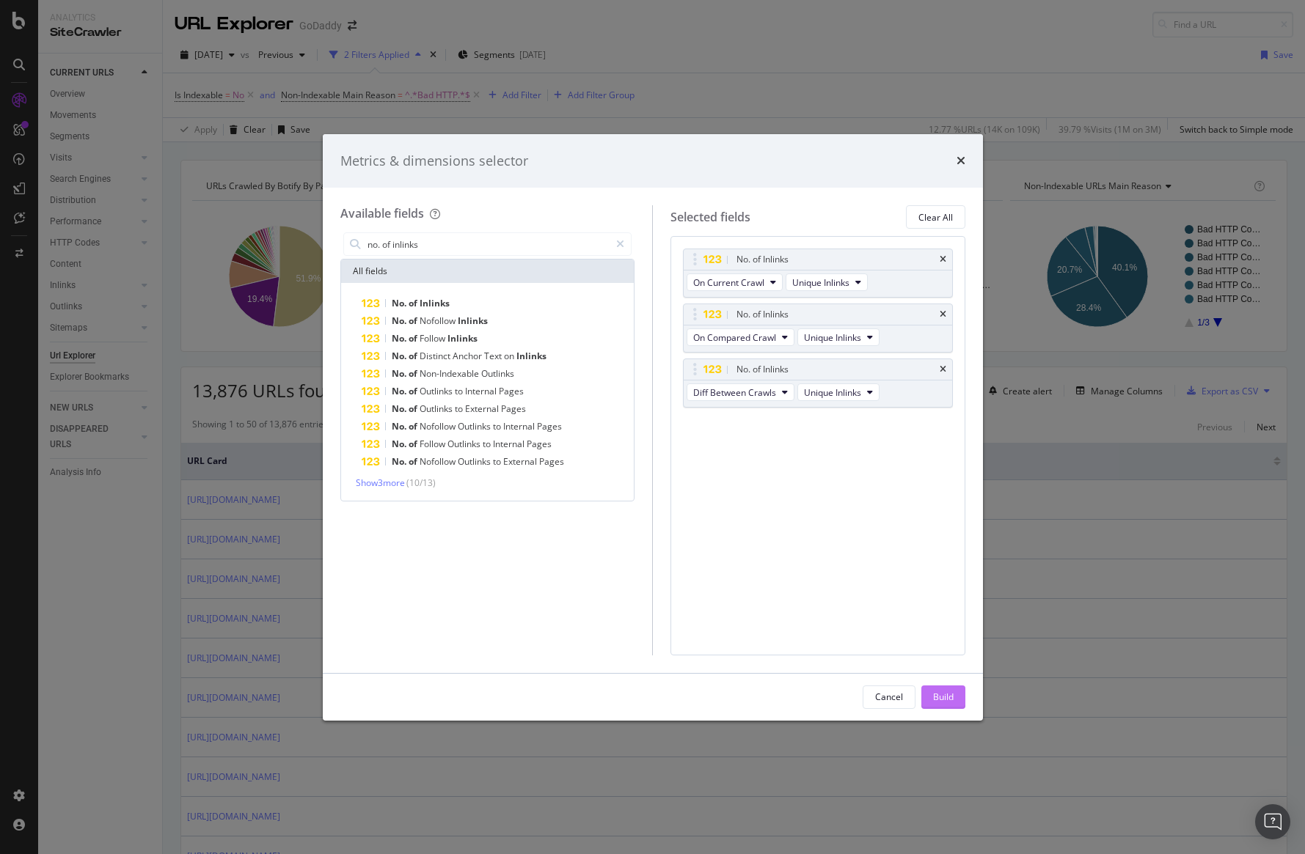
click at [945, 687] on div "Build" at bounding box center [943, 698] width 21 height 22
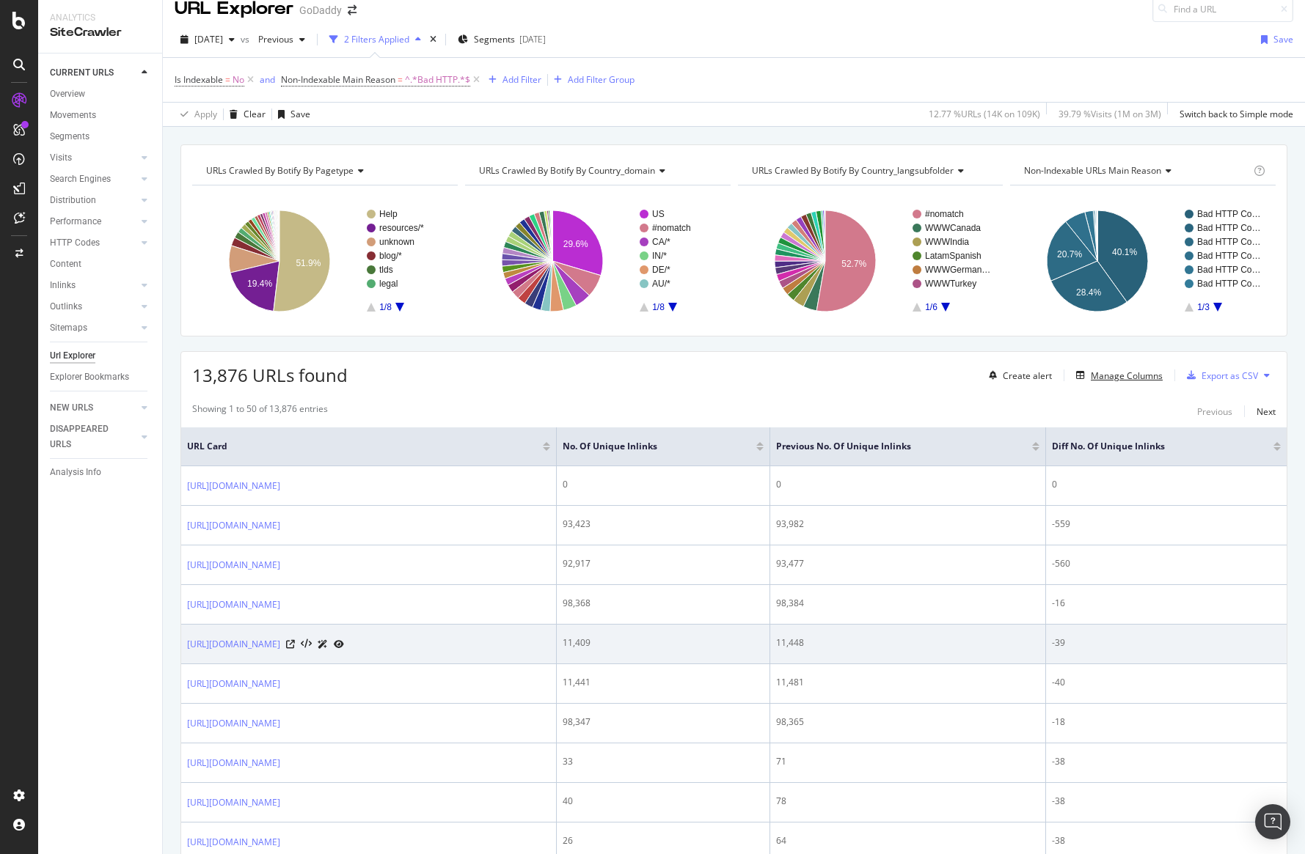
scroll to position [17, 0]
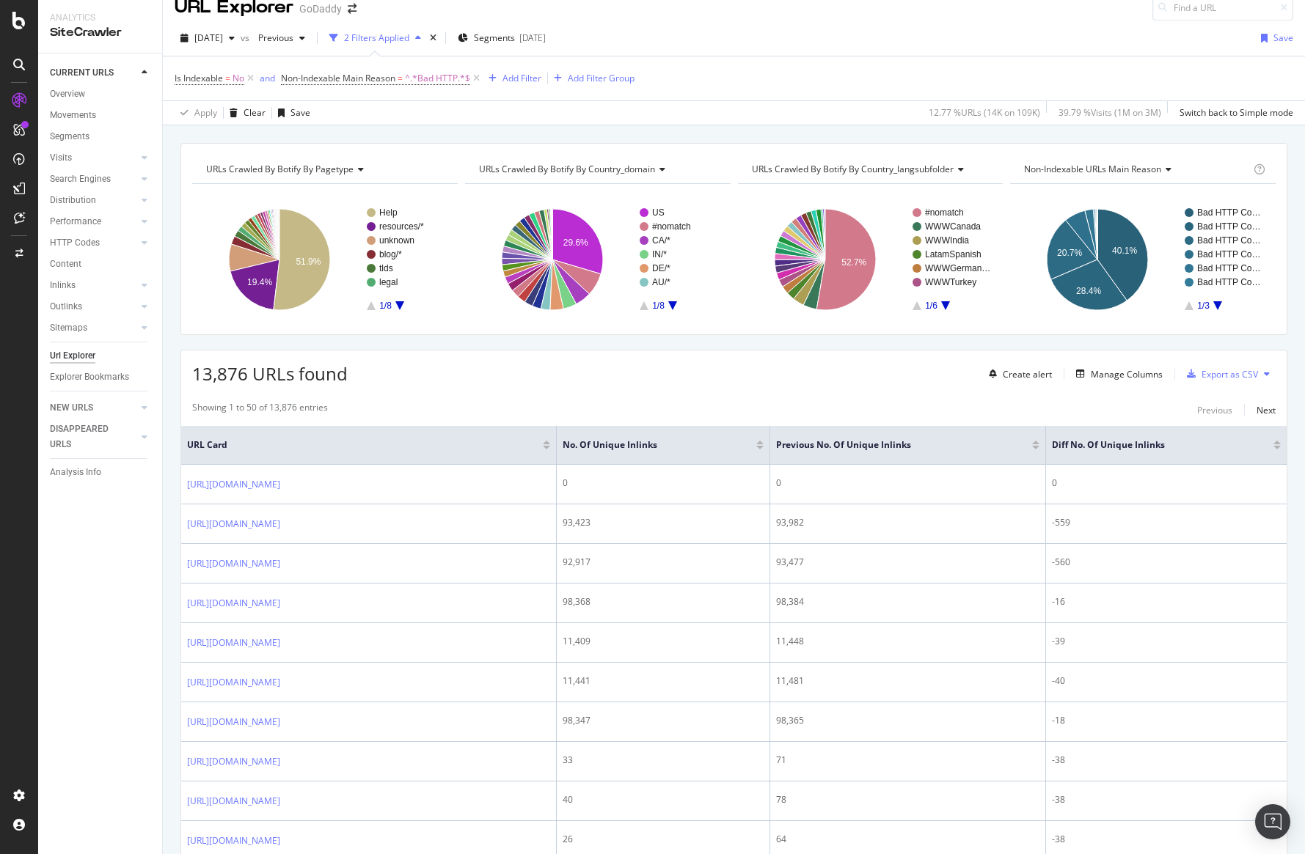
click at [1277, 442] on div at bounding box center [1276, 443] width 7 height 4
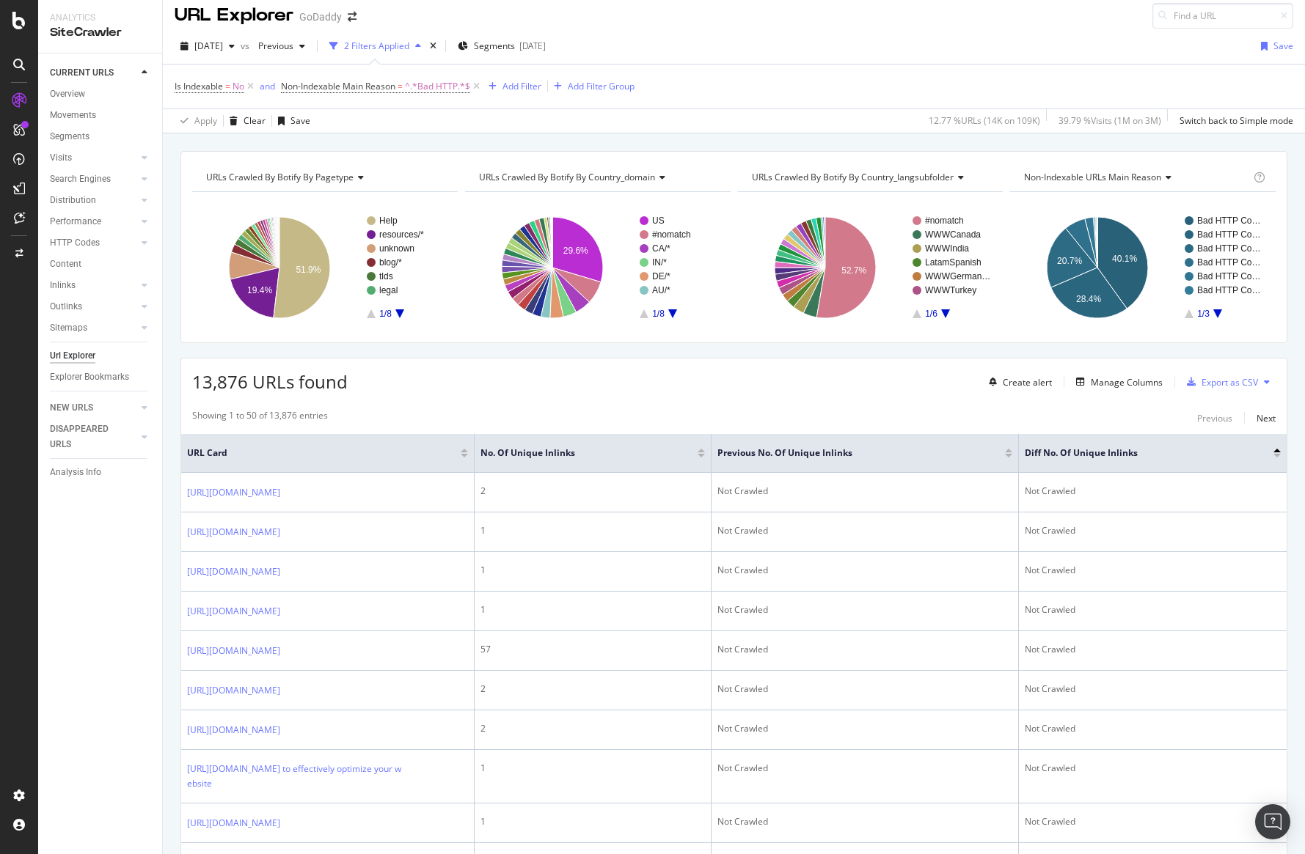
scroll to position [12, 0]
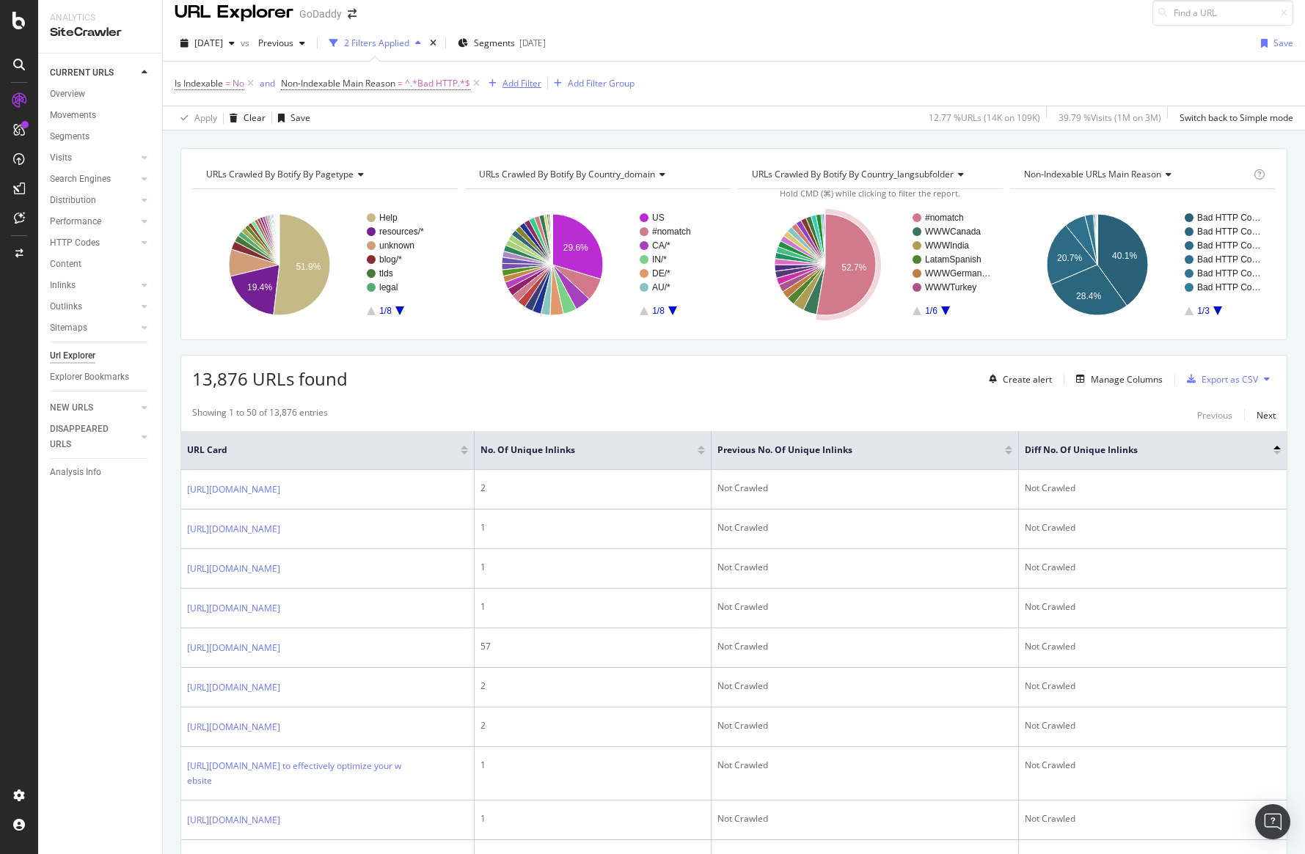
click at [524, 85] on div "Add Filter" at bounding box center [521, 83] width 39 height 12
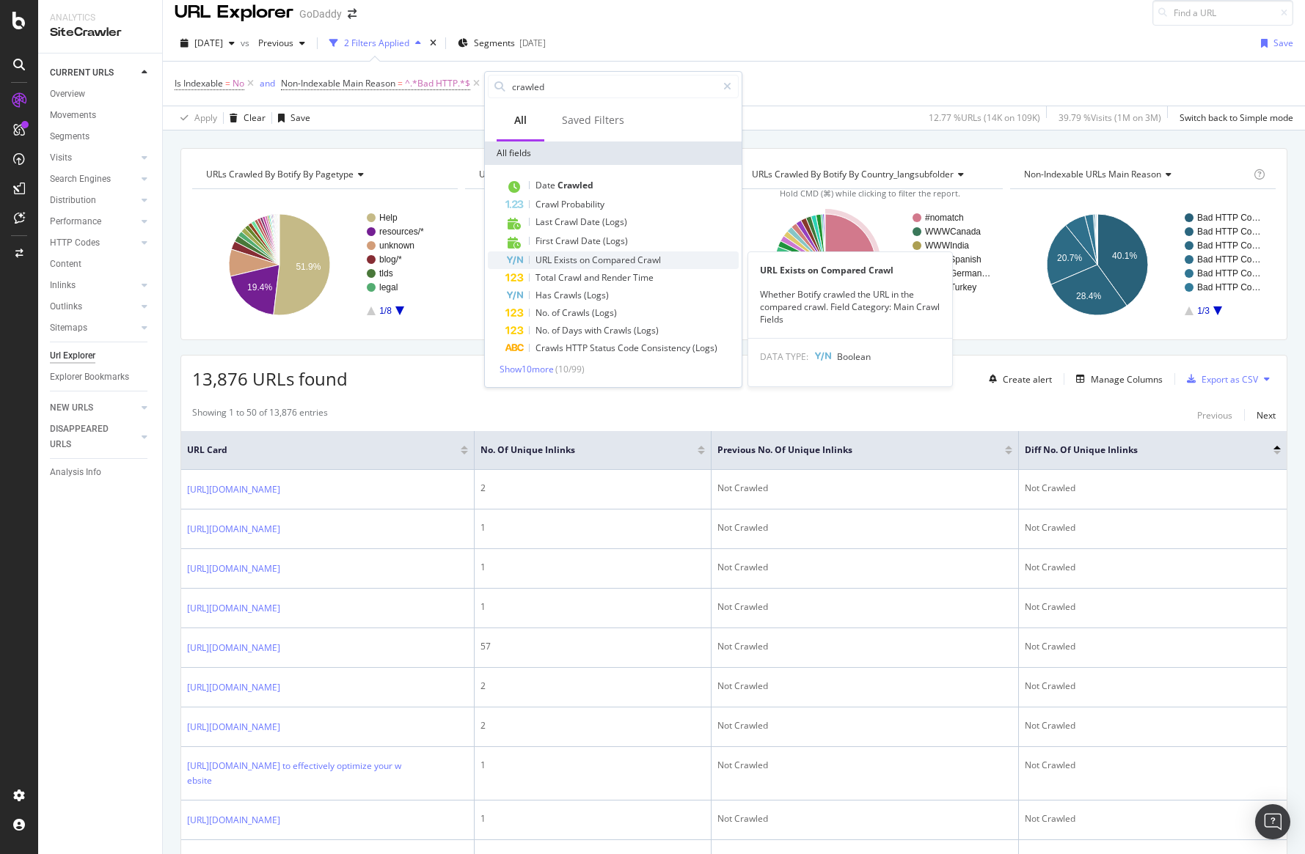
type input "crawled"
click at [612, 260] on span "Compared" at bounding box center [614, 260] width 45 height 12
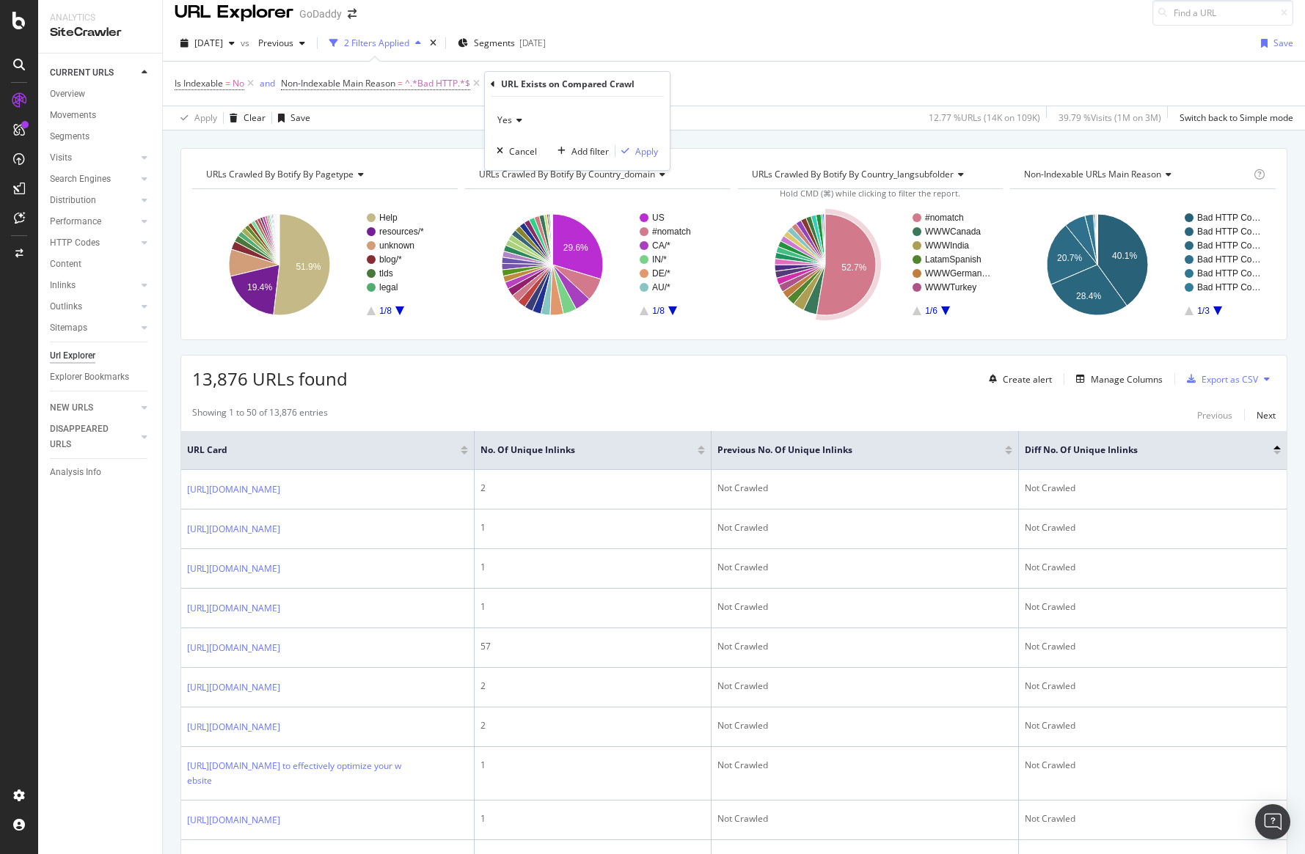
click at [508, 122] on span "Yes" at bounding box center [504, 120] width 15 height 12
click at [513, 161] on div "No" at bounding box center [578, 169] width 157 height 19
click at [513, 123] on icon at bounding box center [514, 120] width 10 height 9
click at [513, 144] on span "Yes" at bounding box center [511, 150] width 15 height 12
click at [633, 153] on div "button" at bounding box center [625, 151] width 20 height 9
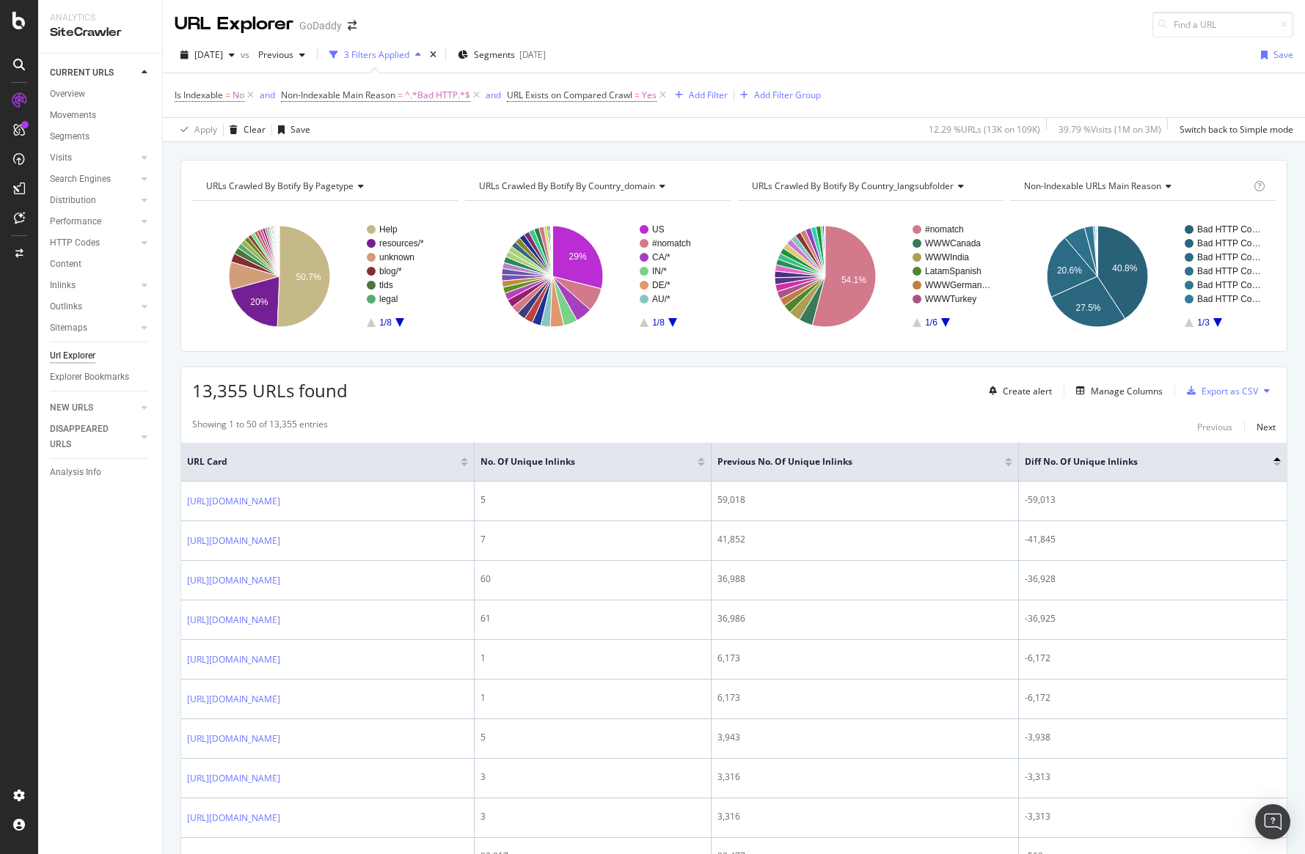
click at [1277, 466] on div at bounding box center [1276, 465] width 7 height 4
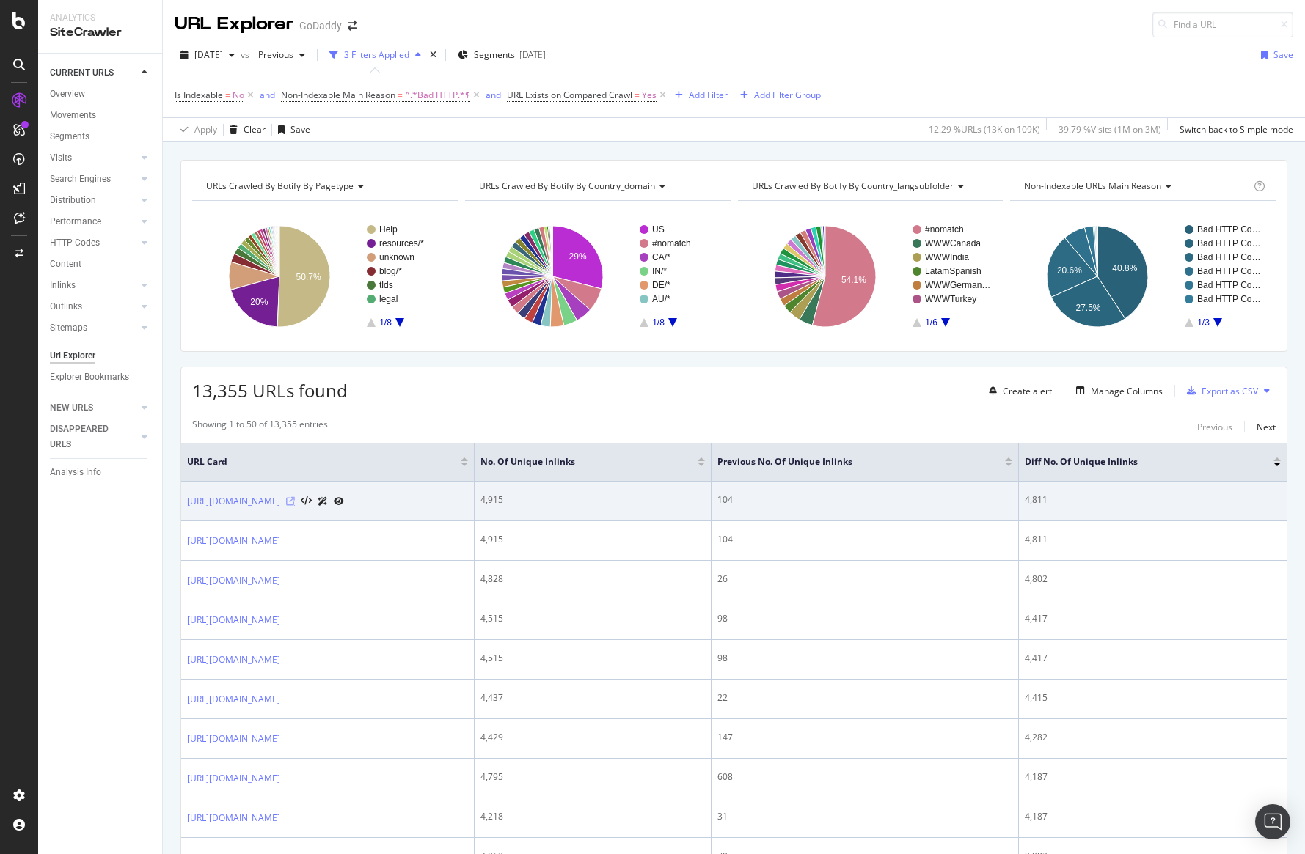
click at [295, 502] on icon at bounding box center [290, 501] width 9 height 9
click at [280, 498] on link "[URL][DOMAIN_NAME]" at bounding box center [233, 501] width 93 height 15
click at [280, 502] on link "[URL][DOMAIN_NAME]" at bounding box center [233, 501] width 93 height 15
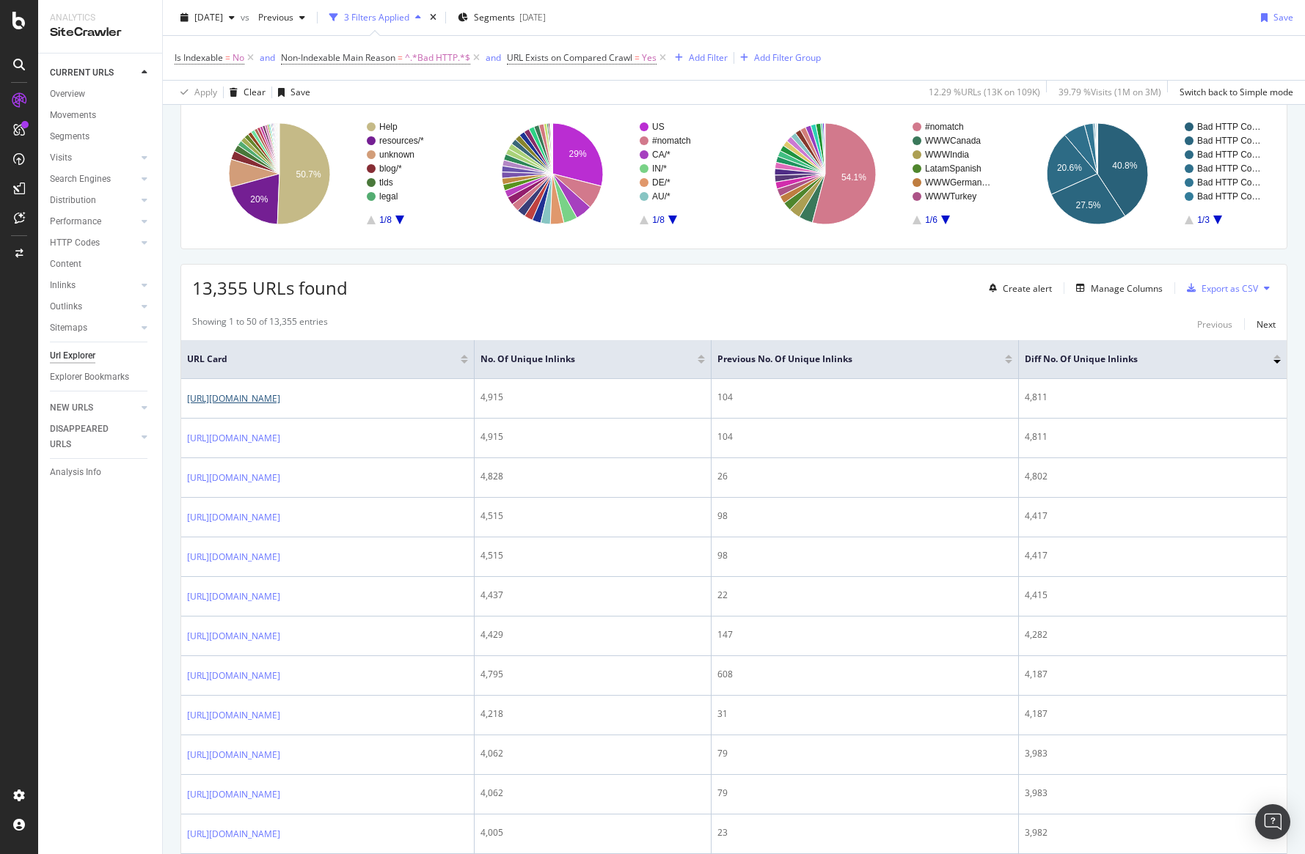
scroll to position [106, 0]
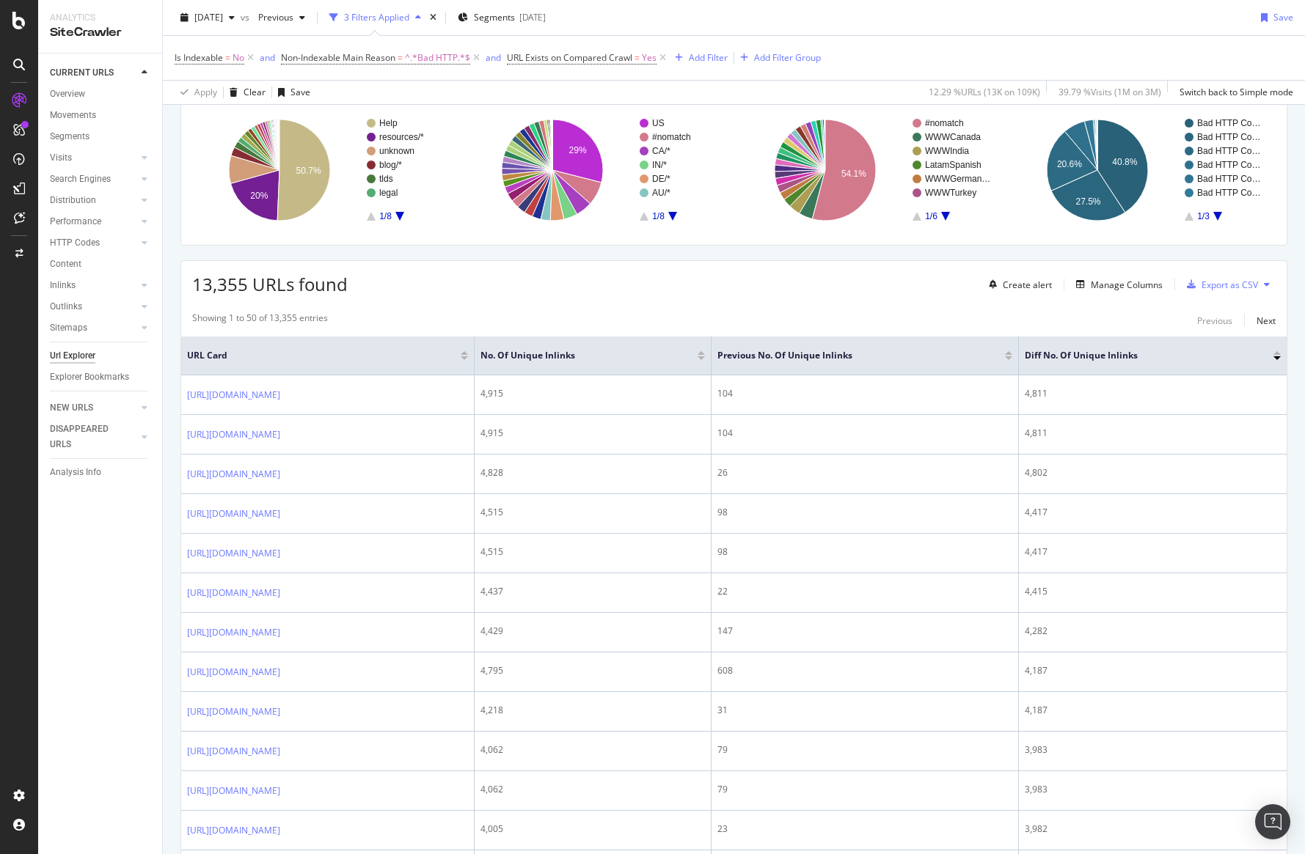
click at [702, 316] on div "Showing 1 to 50 of 13,355 entries Previous Next" at bounding box center [733, 321] width 1105 height 18
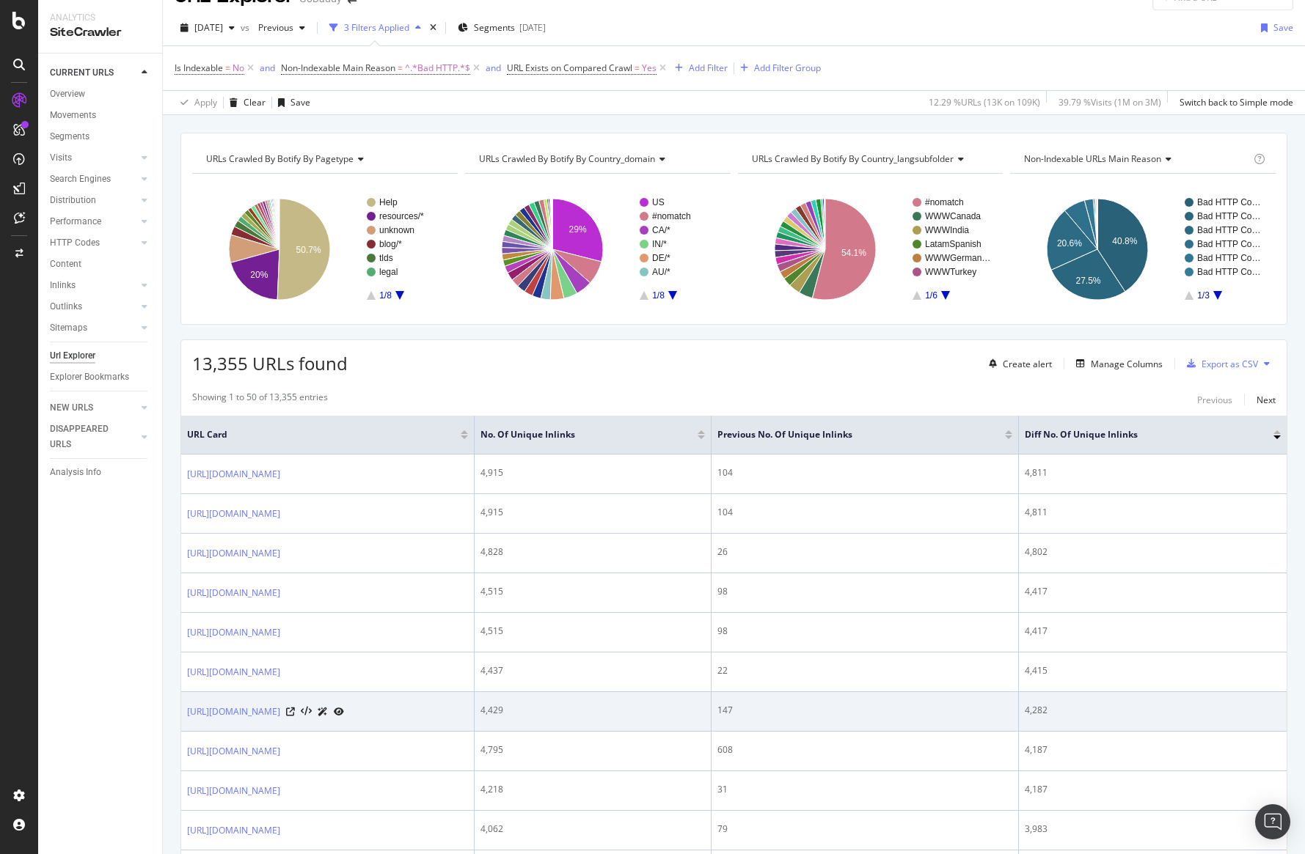
scroll to position [29, 0]
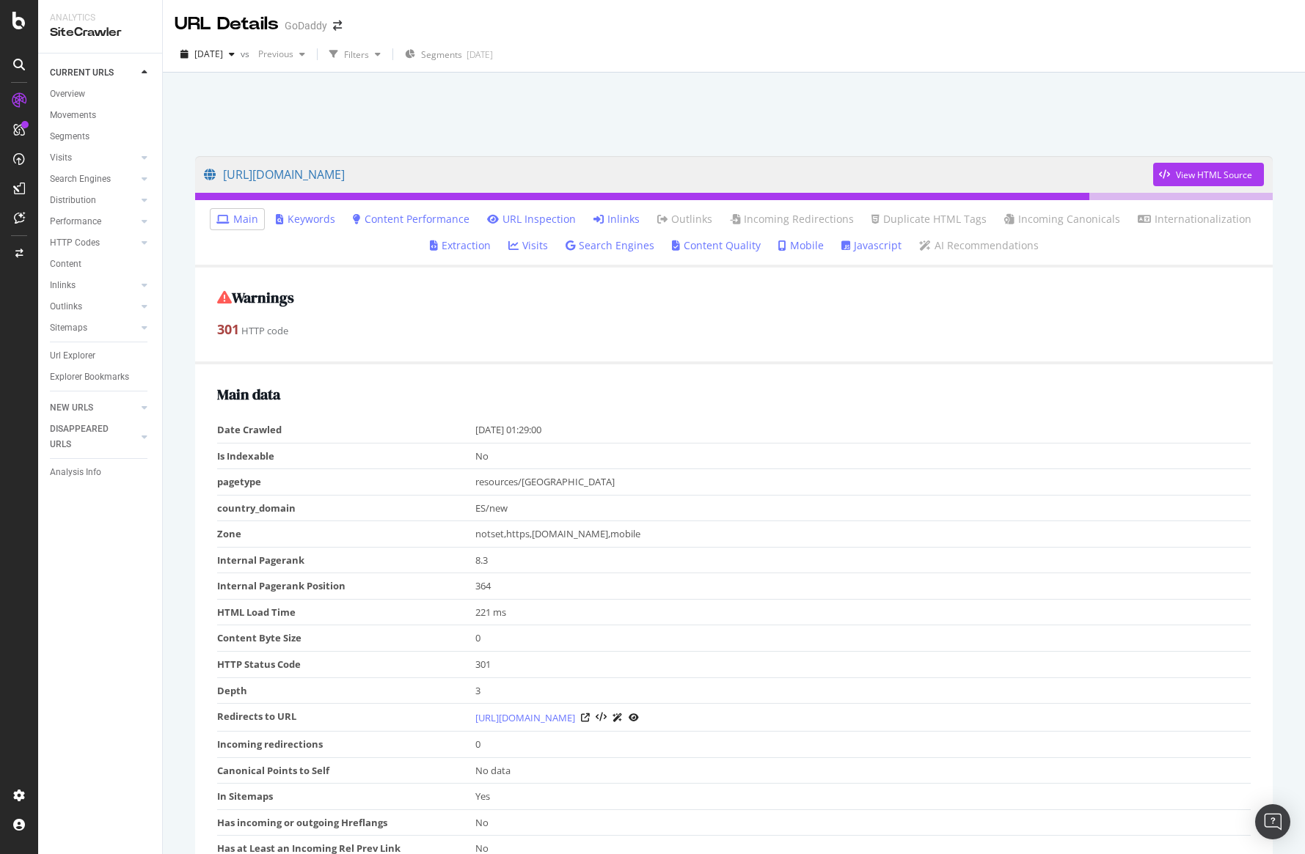
click at [615, 221] on link "Inlinks" at bounding box center [616, 219] width 46 height 15
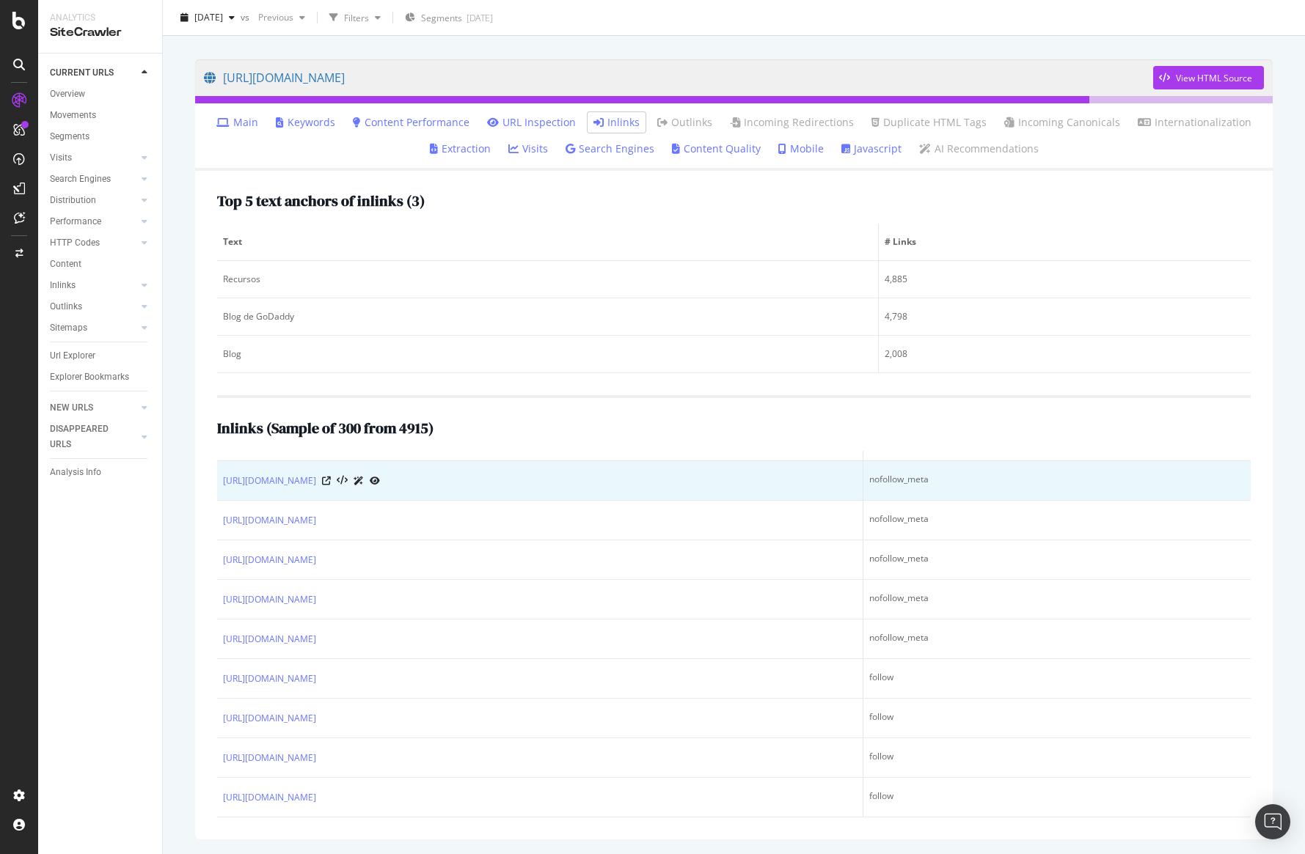
scroll to position [271, 0]
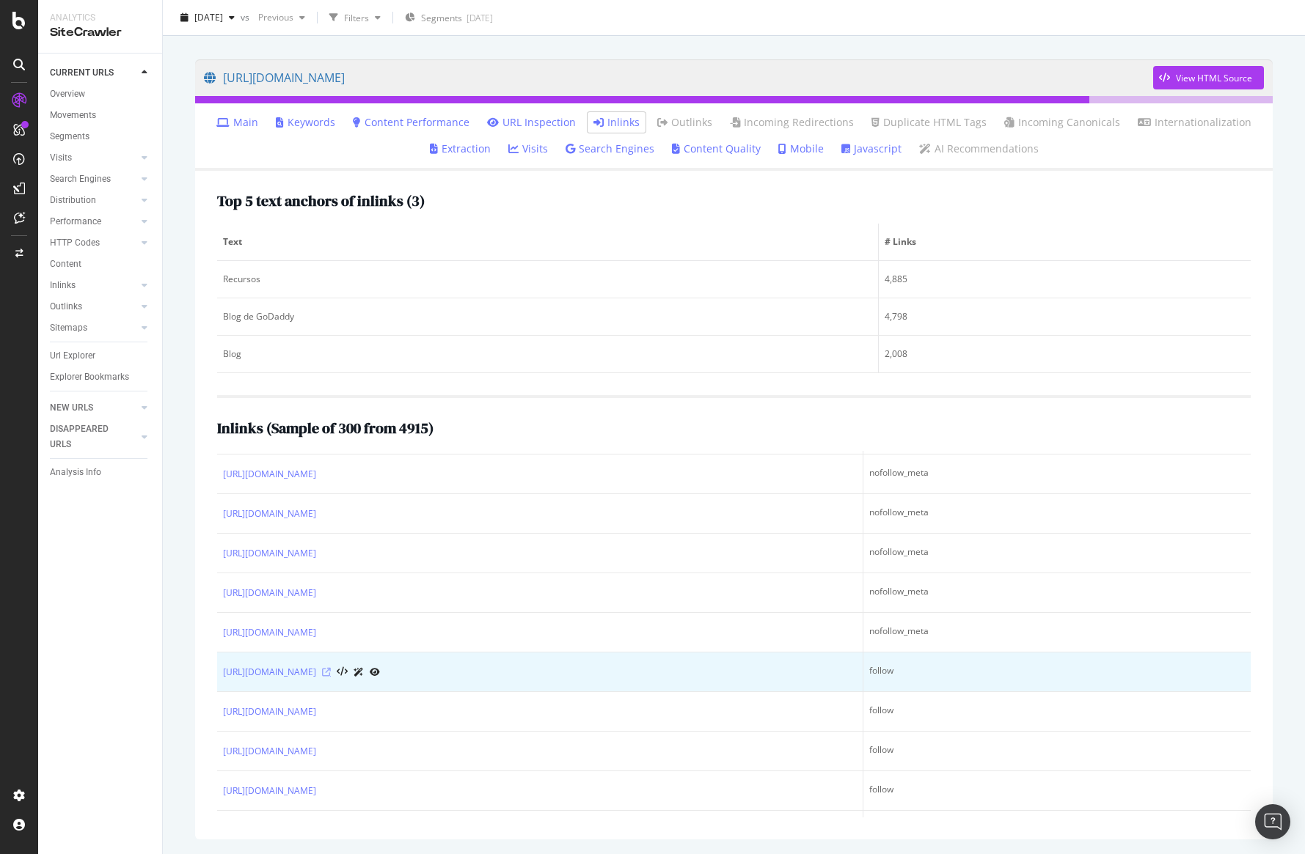
click at [331, 670] on icon at bounding box center [326, 672] width 9 height 9
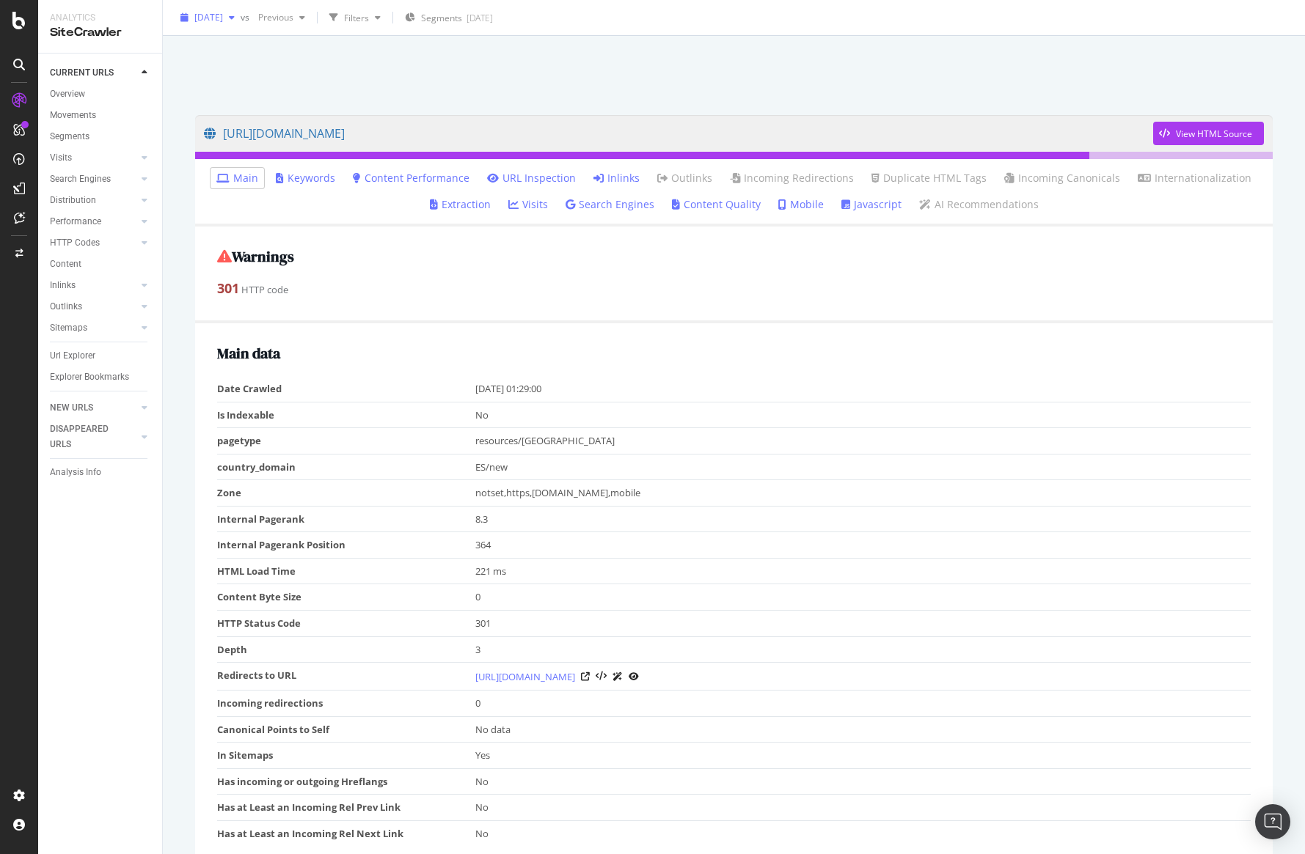
click at [223, 20] on span "[DATE]" at bounding box center [208, 17] width 29 height 12
click at [242, 100] on div "2025 Aug. 24th" at bounding box center [235, 97] width 78 height 13
